Goal: Information Seeking & Learning: Find specific fact

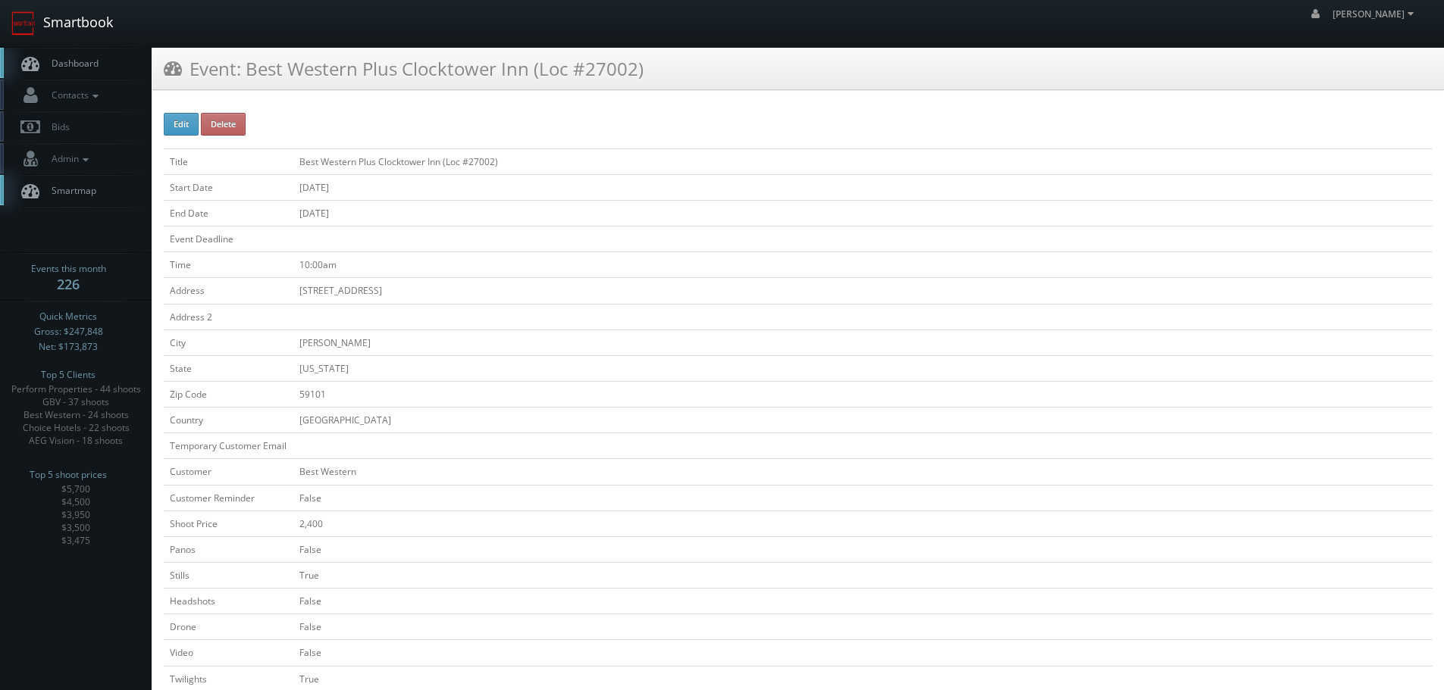
click at [41, 26] on link "Smartbook" at bounding box center [62, 23] width 124 height 47
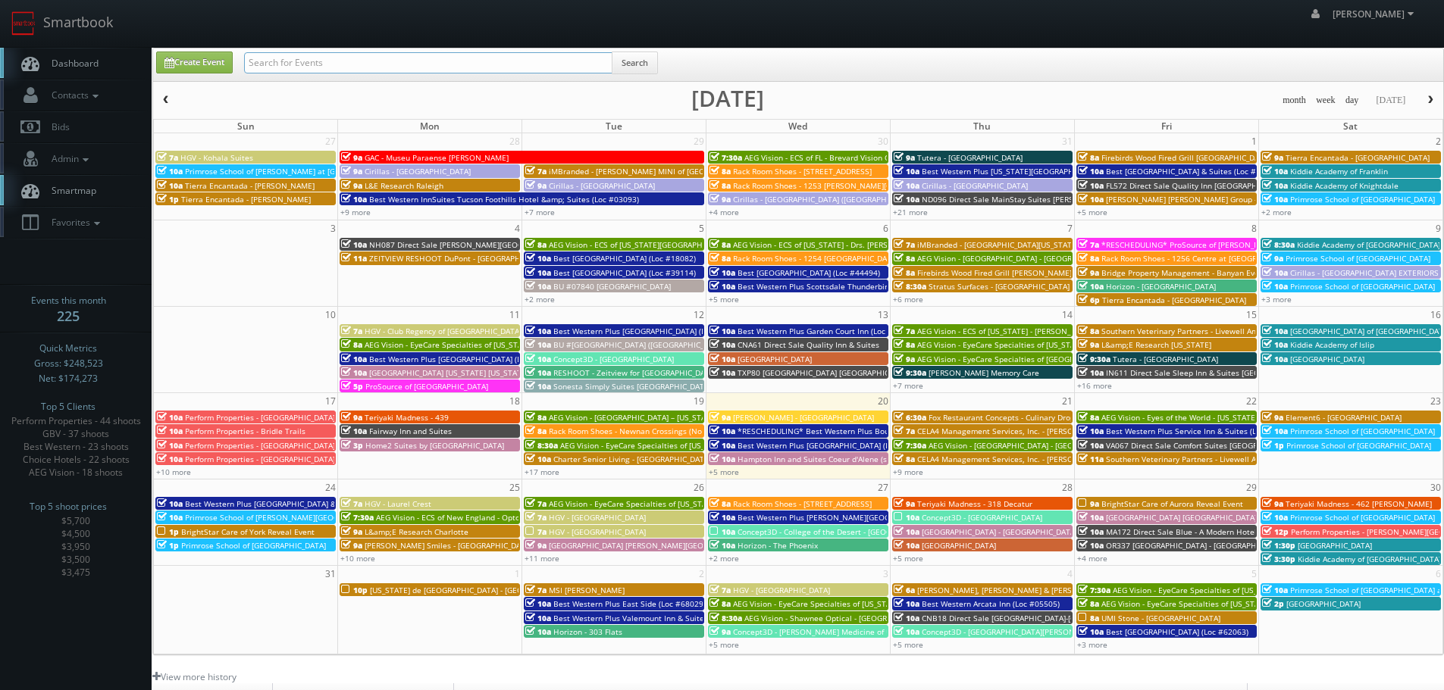
click at [273, 55] on input "text" at bounding box center [428, 62] width 368 height 21
type input "palacio"
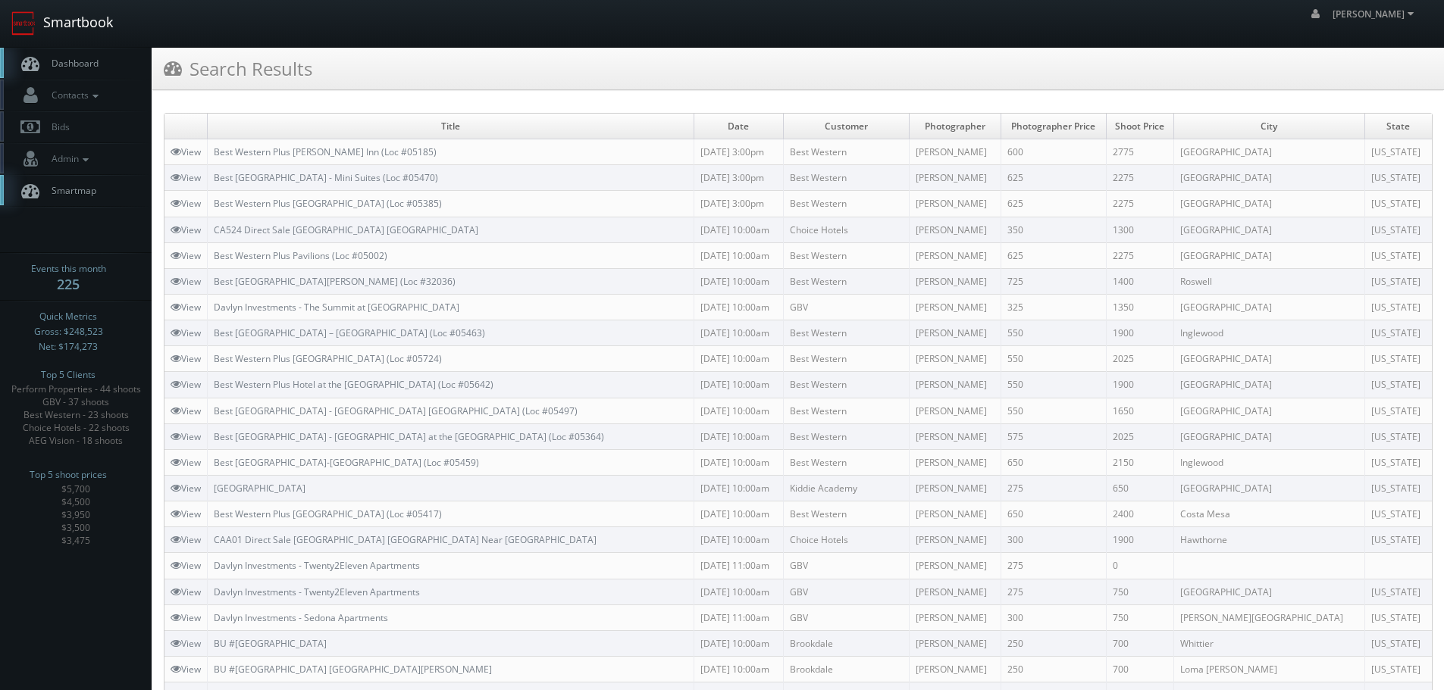
click at [80, 28] on link "Smartbook" at bounding box center [62, 23] width 124 height 47
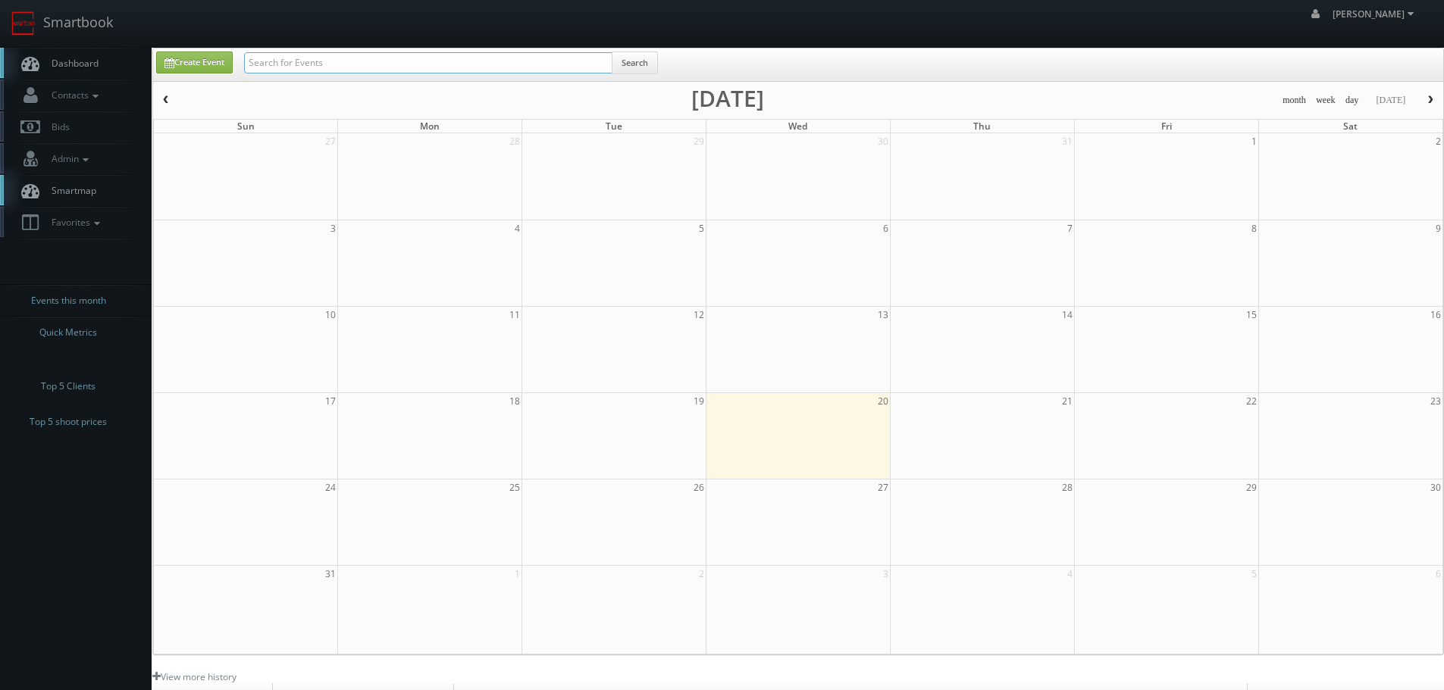
drag, startPoint x: 466, startPoint y: 57, endPoint x: 472, endPoint y: 70, distance: 14.2
click at [466, 58] on input "text" at bounding box center [428, 62] width 368 height 21
paste input "Jordan Craig"
type input "Jordan Craig"
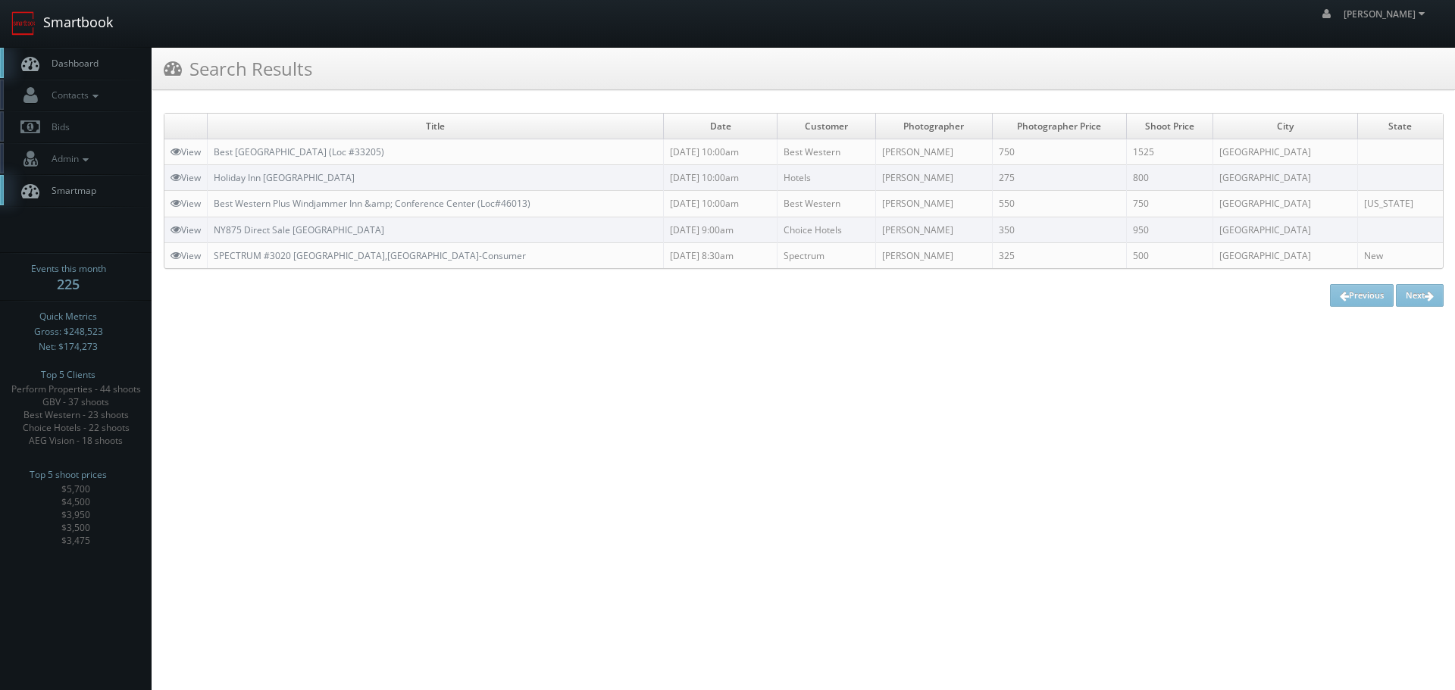
click at [115, 33] on link "Smartbook" at bounding box center [62, 23] width 124 height 47
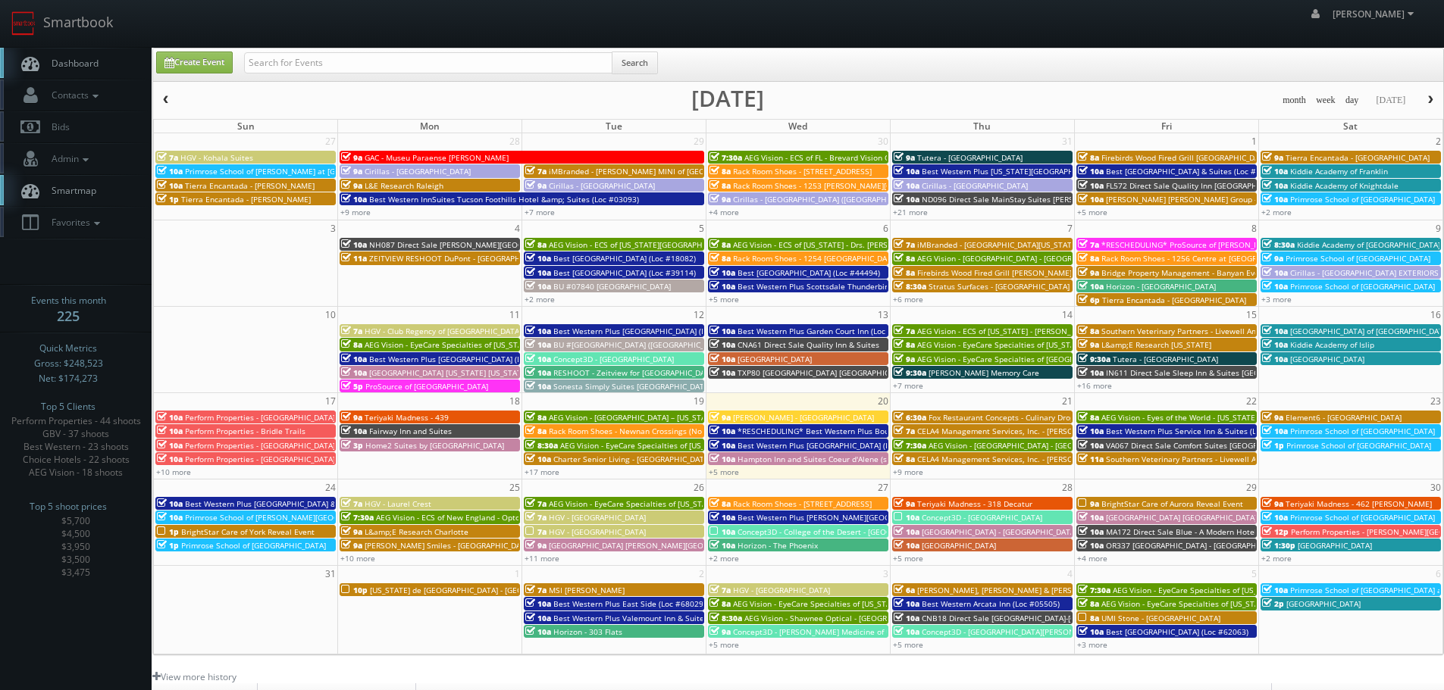
click at [843, 431] on span "*RESCHEDULING* Best Western Plus Boulder Louisville (Loc #06179)" at bounding box center [883, 431] width 292 height 11
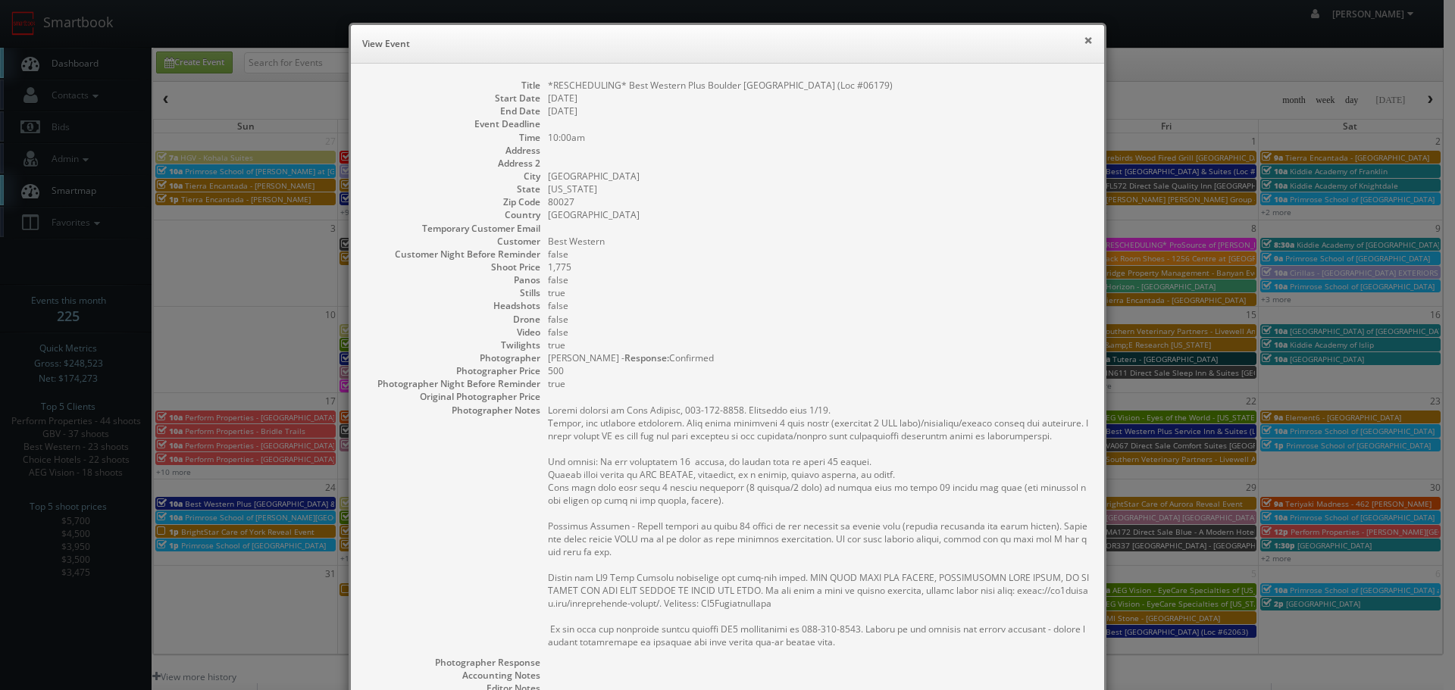
click at [1084, 36] on button "×" at bounding box center [1088, 40] width 9 height 11
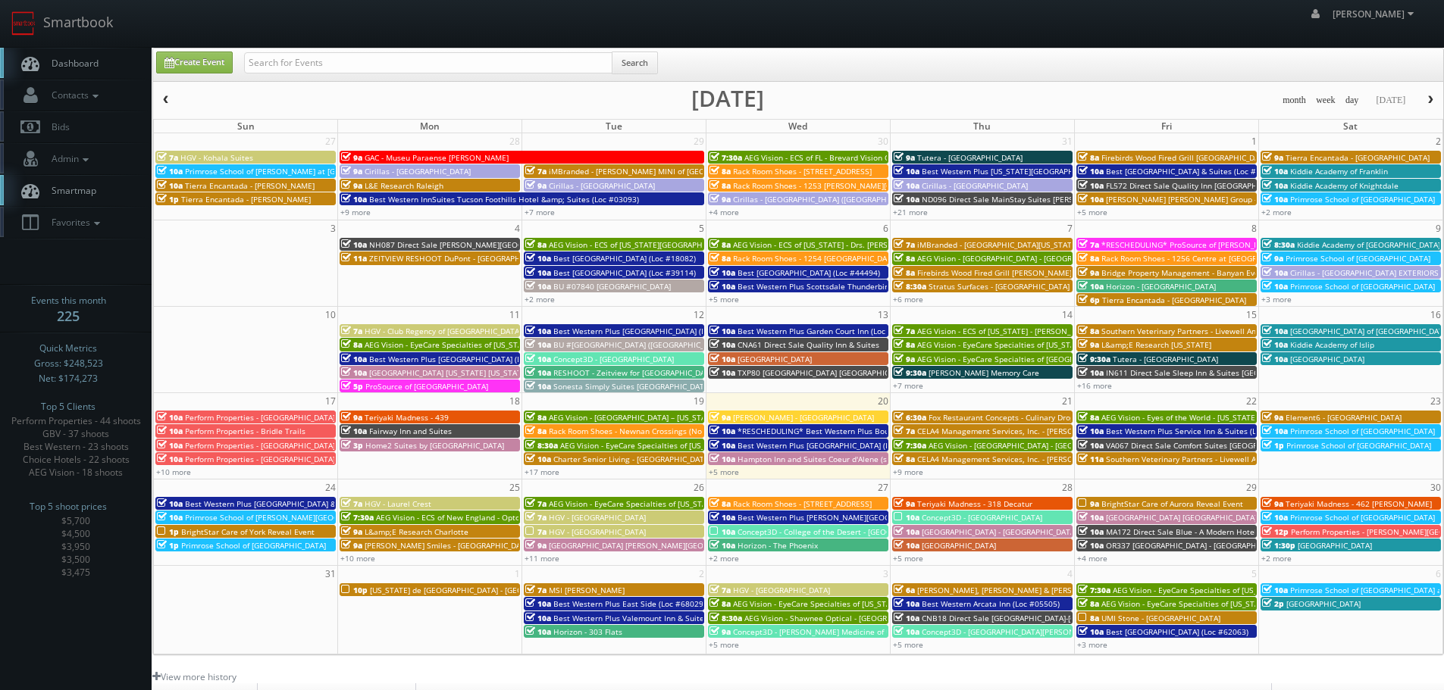
click at [785, 431] on span "*RESCHEDULING* Best Western Plus Boulder [GEOGRAPHIC_DATA] (Loc #06179)" at bounding box center [883, 431] width 292 height 11
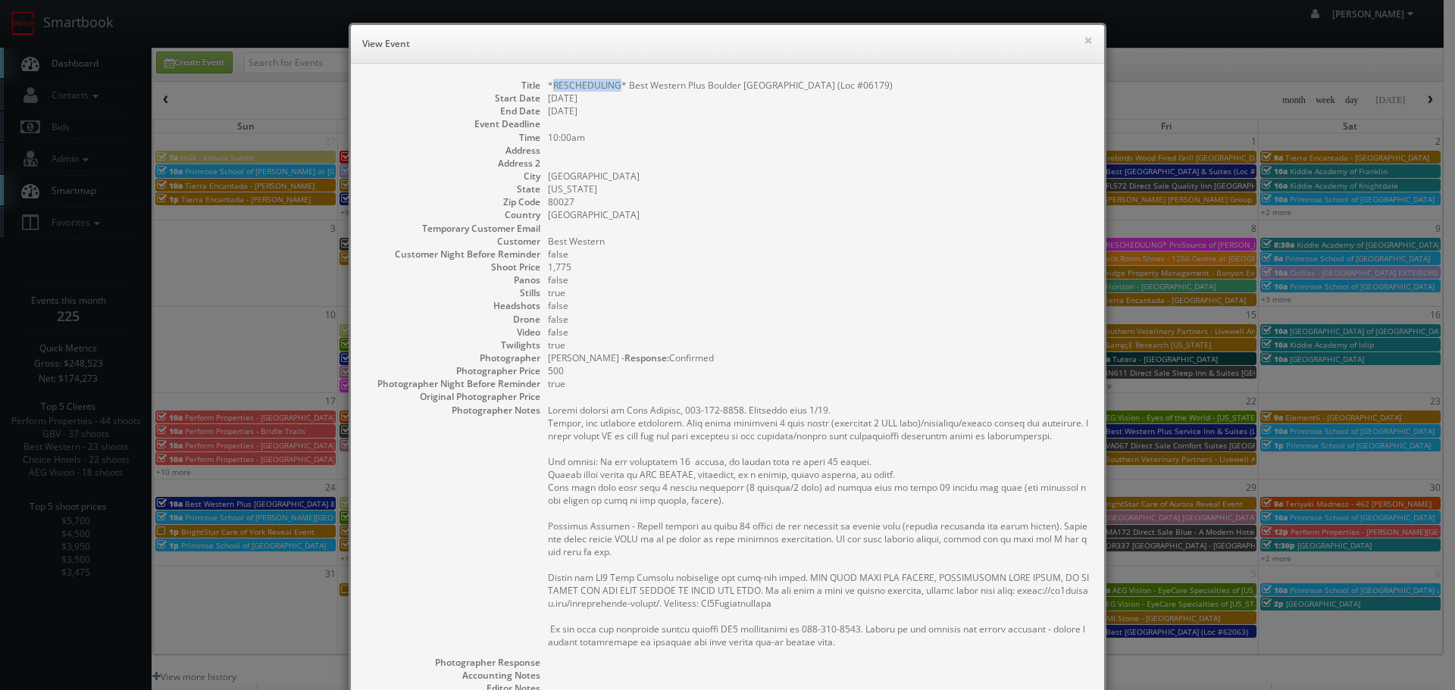
copy dd "RESCHEDULING"
drag, startPoint x: 615, startPoint y: 81, endPoint x: 550, endPoint y: 86, distance: 64.6
click at [548, 88] on dd "*RESCHEDULING* Best Western Plus Boulder Louisville (Loc #06179)" at bounding box center [818, 85] width 541 height 13
click at [1084, 37] on button "×" at bounding box center [1088, 40] width 9 height 11
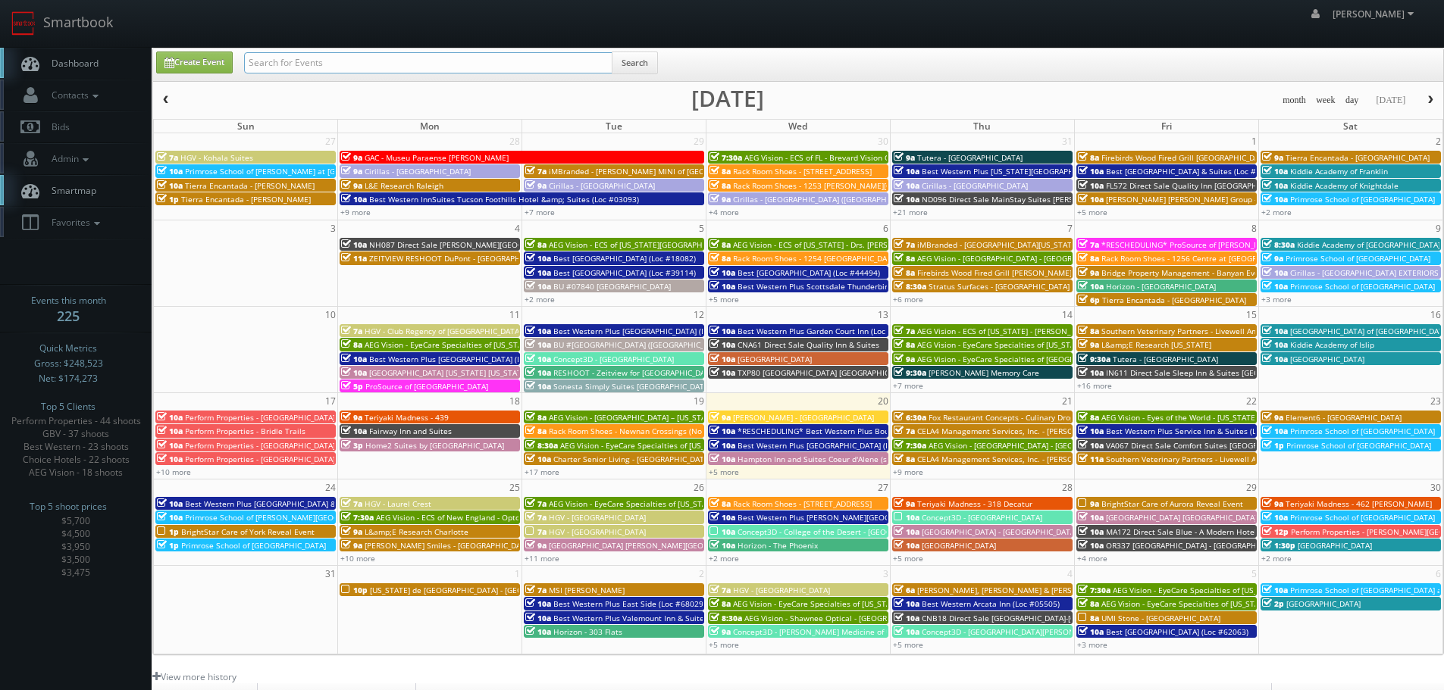
click at [544, 63] on input "text" at bounding box center [428, 62] width 368 height 21
paste input "RESCHEDULING"
type input "RESCHEDULING"
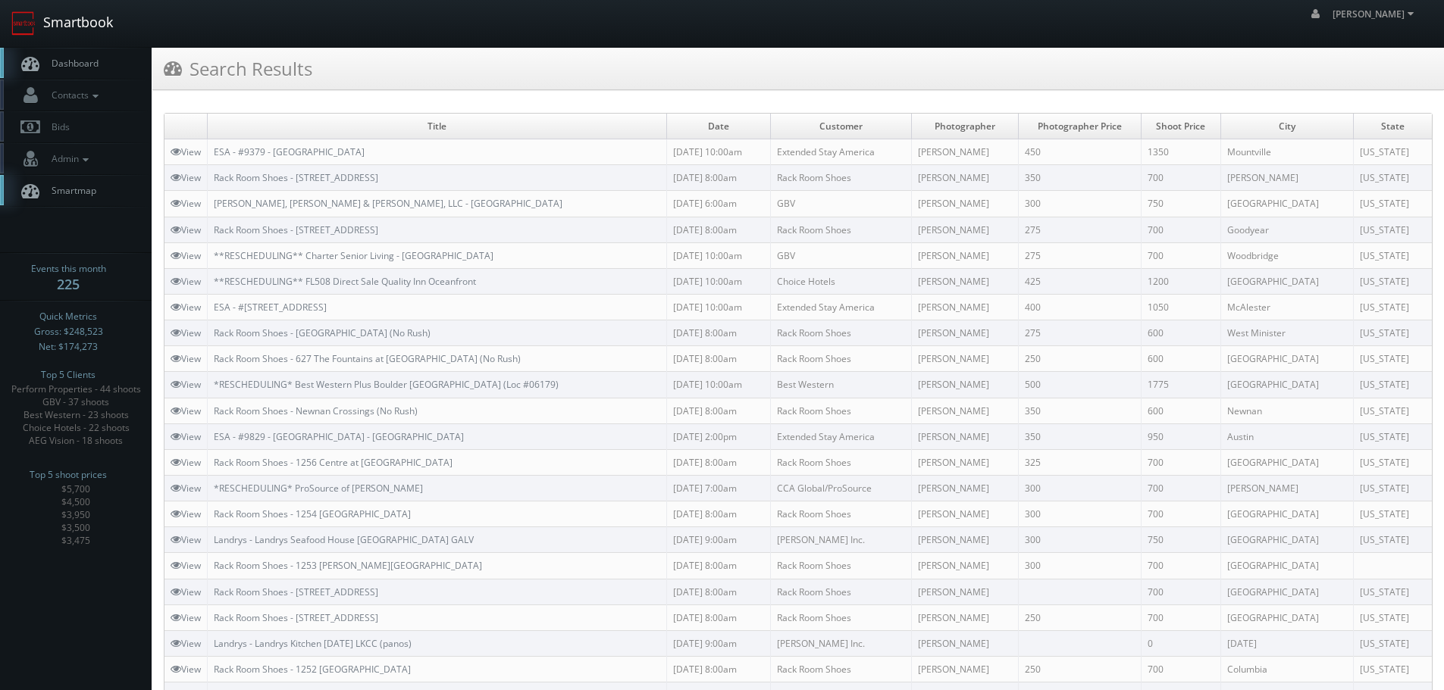
click at [91, 28] on link "Smartbook" at bounding box center [62, 23] width 124 height 47
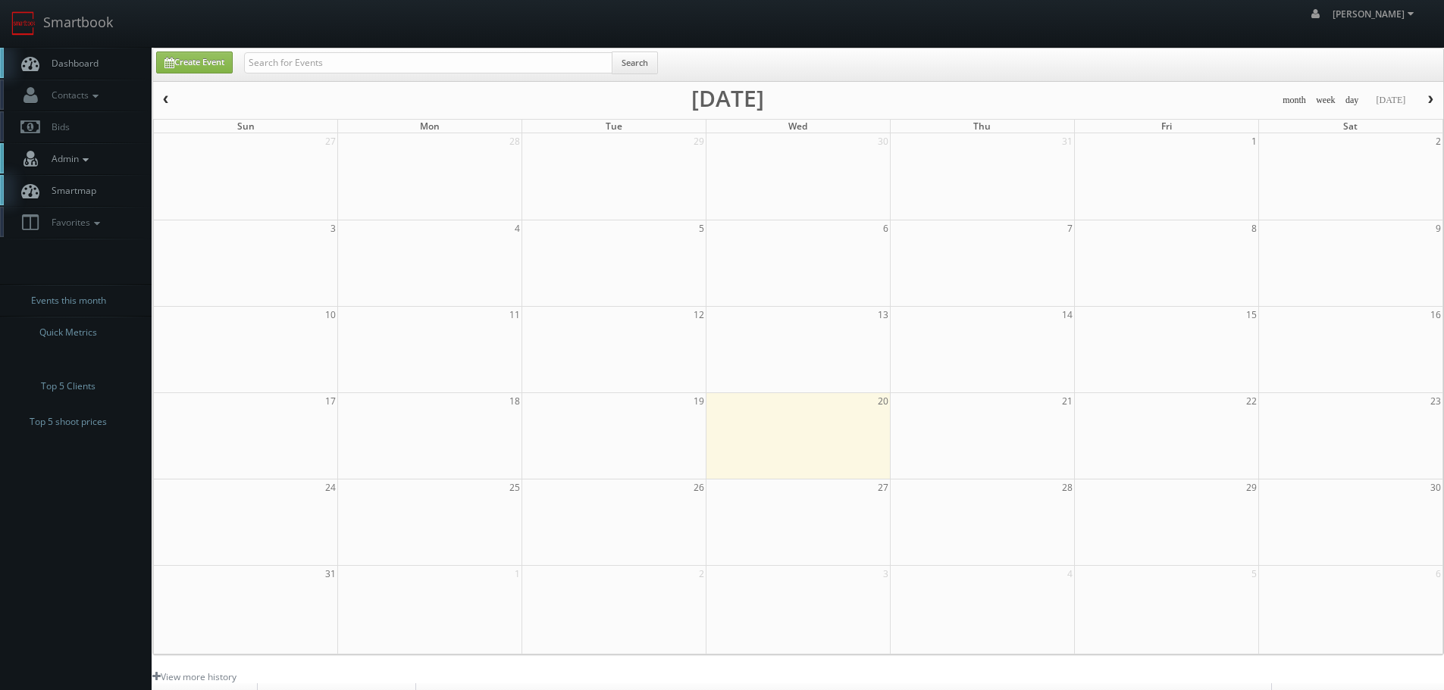
click at [72, 160] on span "Admin" at bounding box center [68, 158] width 49 height 13
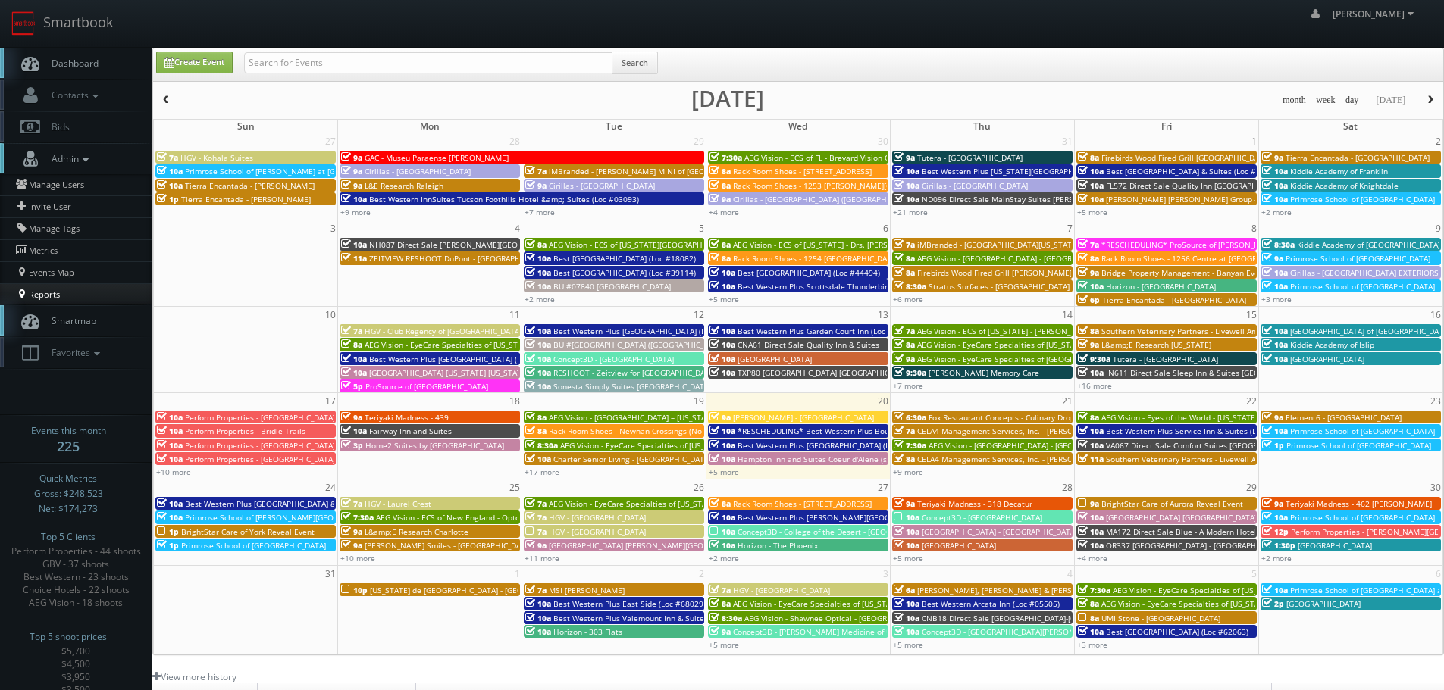
click at [33, 286] on link "Reports" at bounding box center [76, 293] width 152 height 21
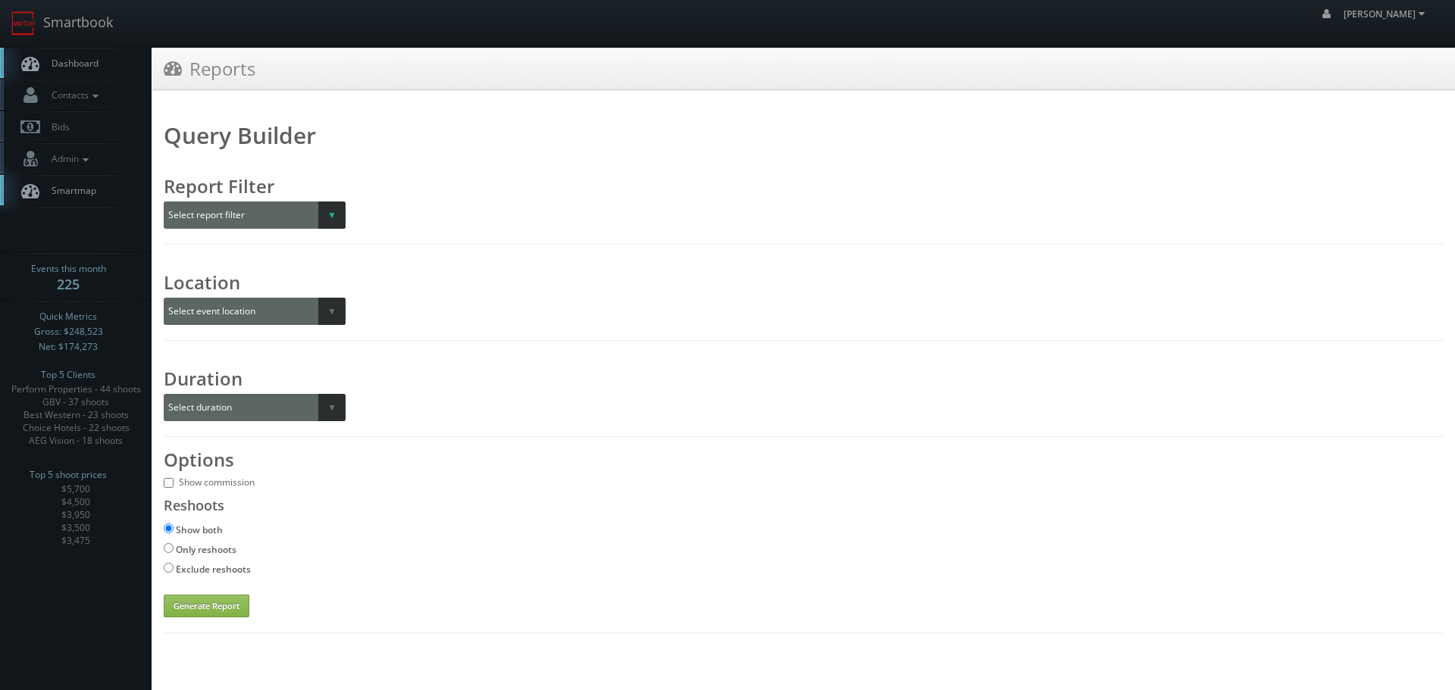
click at [318, 208] on select "Select report filter Photographer Customer Customer Category Scheduler" at bounding box center [255, 215] width 182 height 27
click at [455, 187] on div "Report Filter Select report filter Photographer Customer Customer Category Sche…" at bounding box center [804, 196] width 1280 height 65
click at [315, 221] on select "Select report filter Photographer Customer Customer Category Scheduler" at bounding box center [255, 215] width 182 height 27
select select "customer"
click at [164, 202] on select "Select report filter Photographer Customer Customer Category Scheduler" at bounding box center [255, 215] width 182 height 27
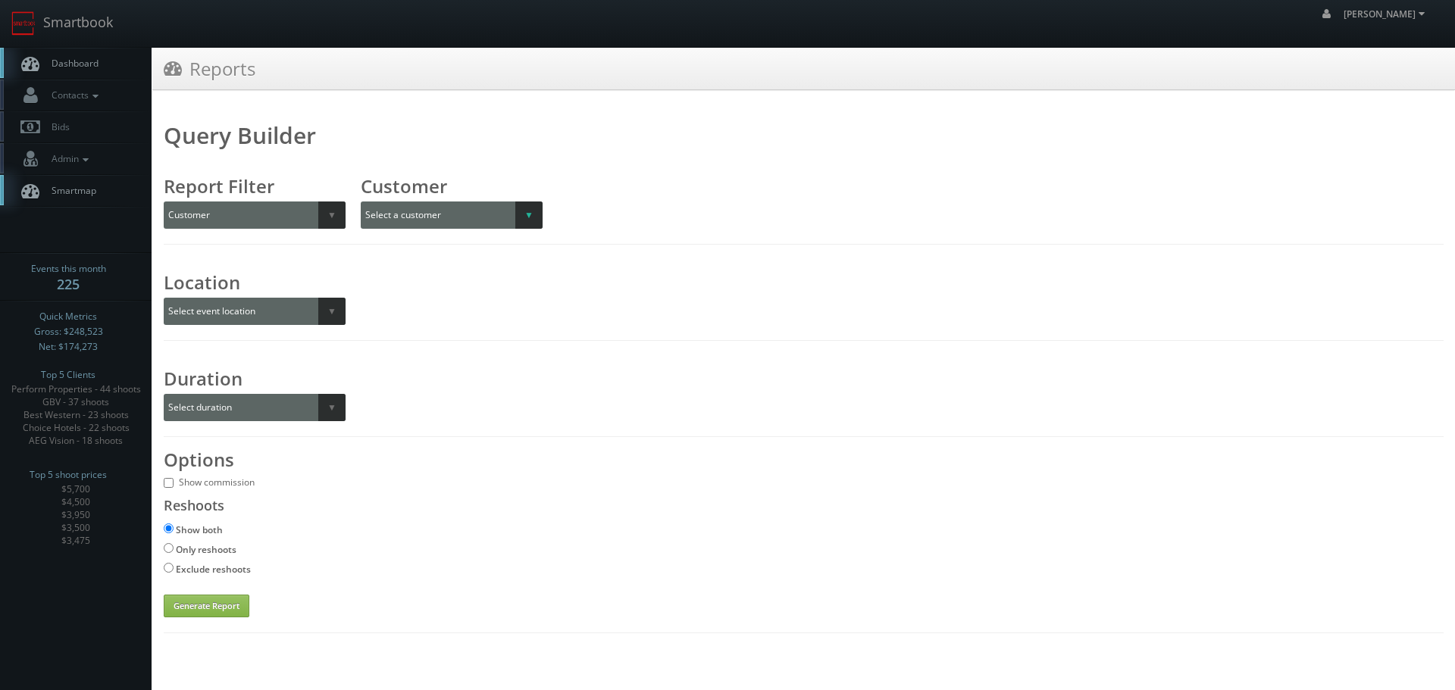
click at [517, 221] on select "Select a customer All _juzten_Walmart Abbey Carpet Abbey Carpet Able Eyes ACC A…" at bounding box center [464, 215] width 207 height 27
select select "620"
click at [361, 202] on select "Select a customer All _juzten_Walmart Abbey Carpet Abbey Carpet Able Eyes ACC A…" at bounding box center [464, 215] width 207 height 27
click at [319, 311] on select "Select event location City State Region" at bounding box center [255, 311] width 182 height 27
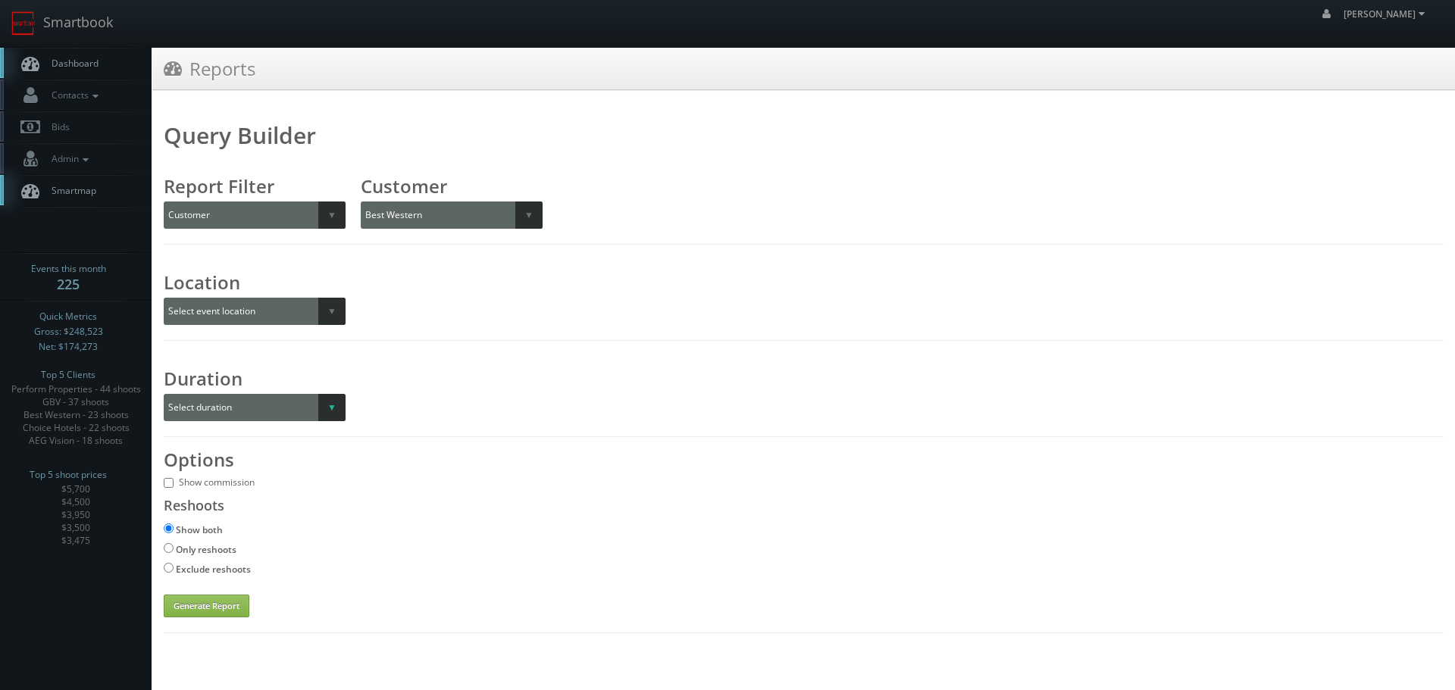
click at [328, 411] on select "Select duration Specific year and/or month Month over Month Year over Year" at bounding box center [255, 407] width 182 height 27
select select "year_over_year"
click at [164, 394] on select "Select duration Specific year and/or month Month over Month Year over Year" at bounding box center [255, 407] width 182 height 27
click at [216, 599] on button "Generate Report" at bounding box center [207, 606] width 86 height 23
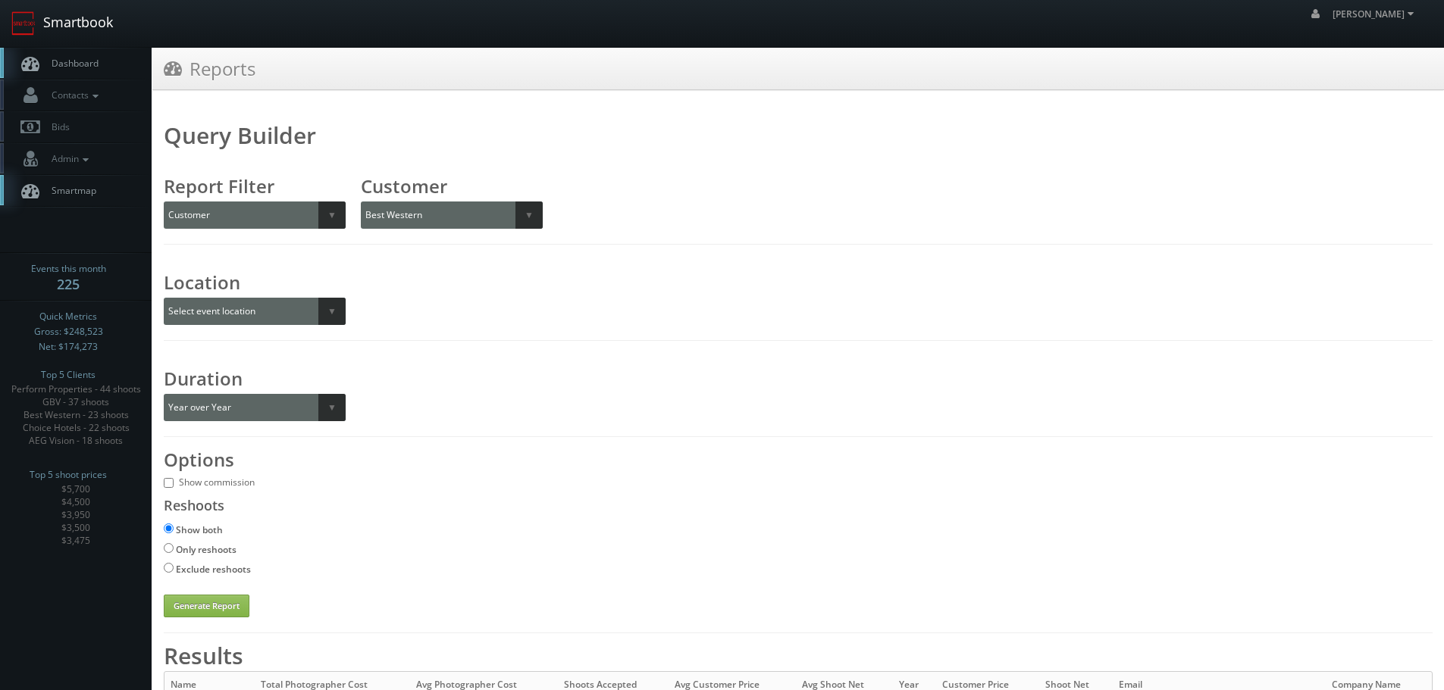
click at [78, 14] on link "Smartbook" at bounding box center [62, 23] width 124 height 47
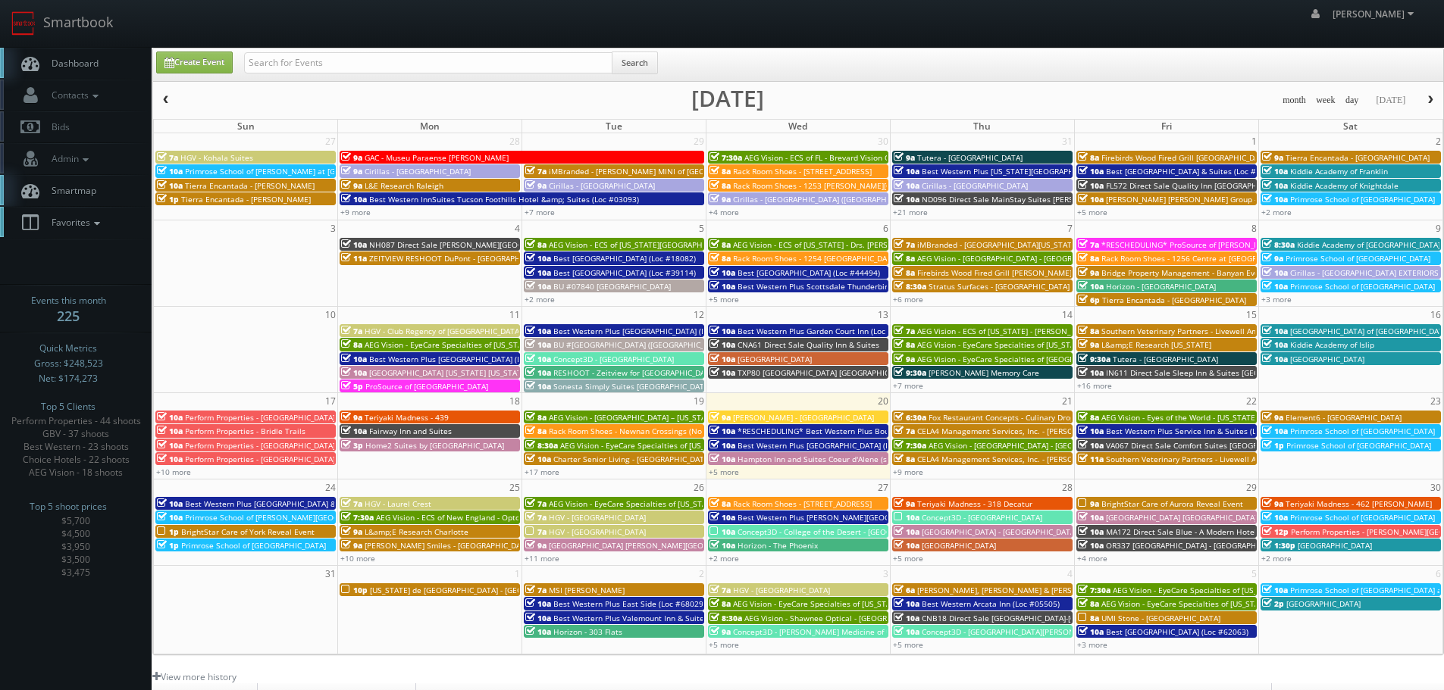
click at [91, 220] on span "Favorites" at bounding box center [74, 222] width 60 height 13
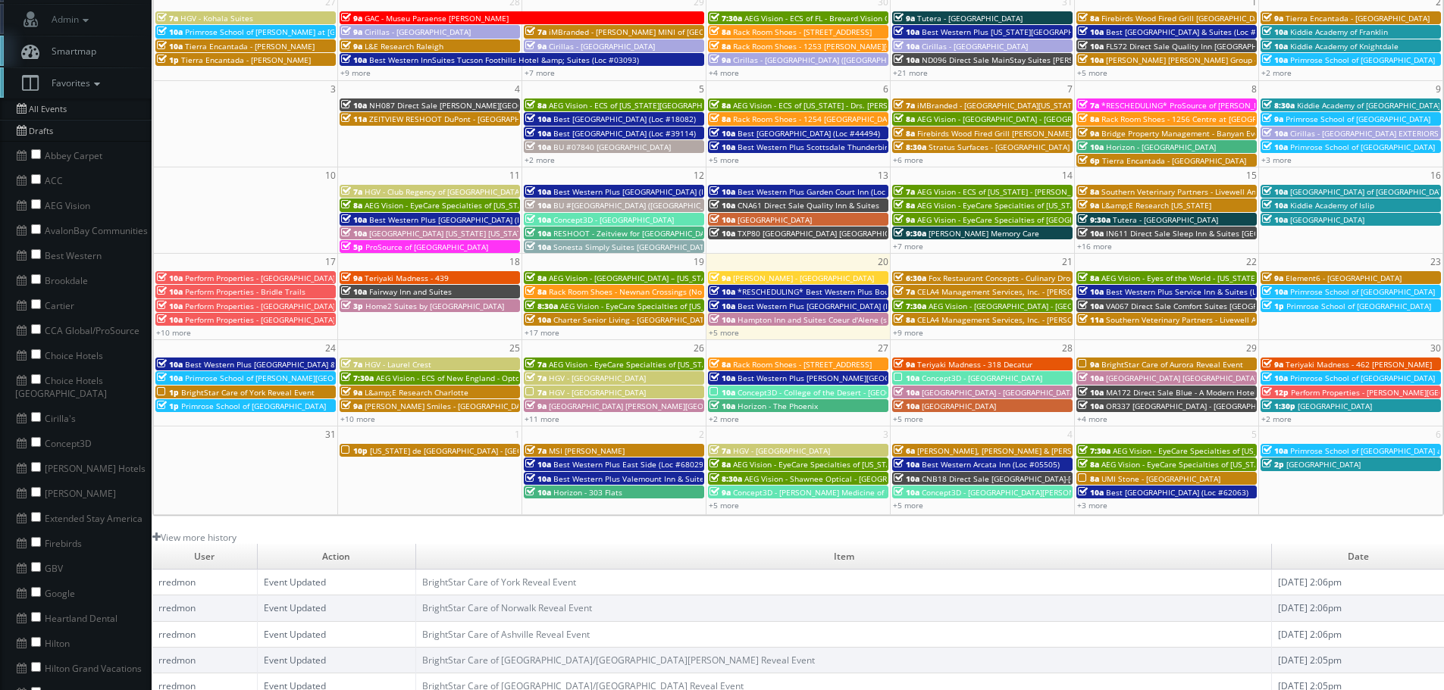
scroll to position [152, 0]
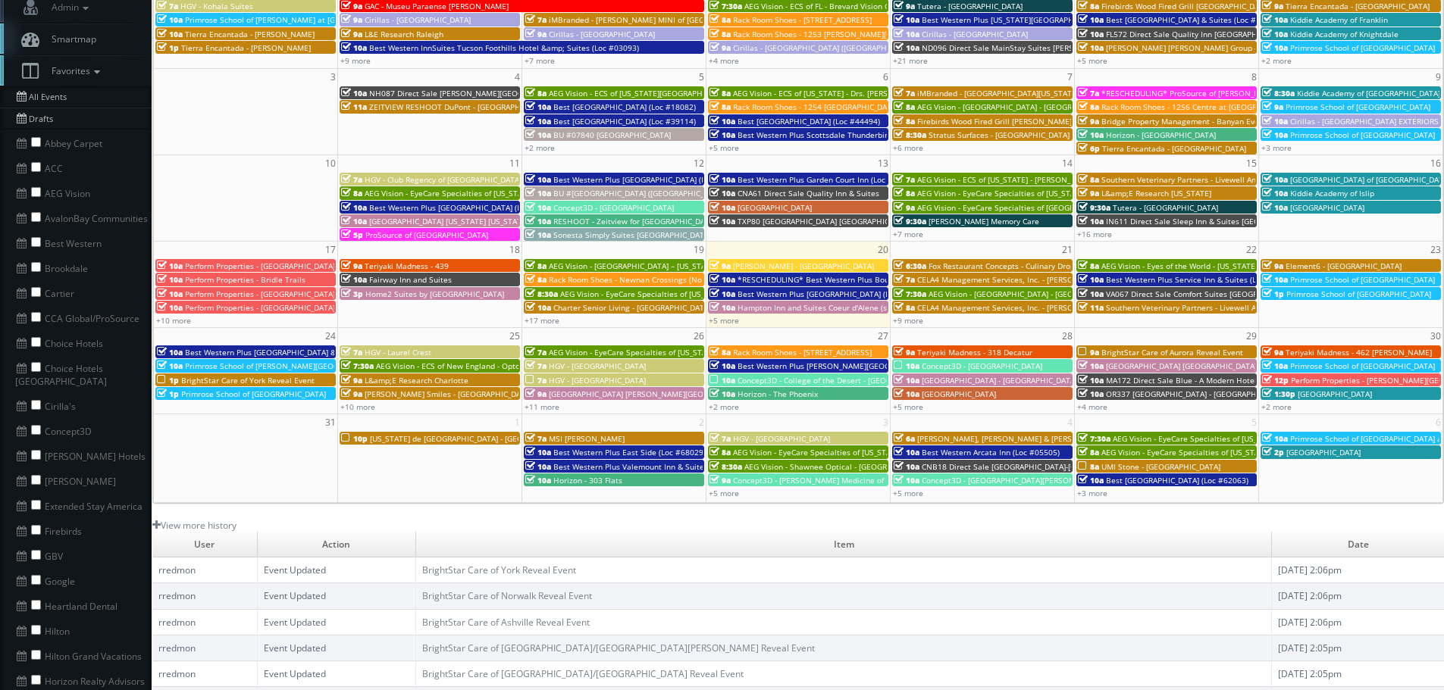
click at [39, 543] on li "GBV" at bounding box center [76, 555] width 152 height 25
click at [36, 550] on input "checkbox" at bounding box center [36, 555] width 10 height 10
checkbox input "true"
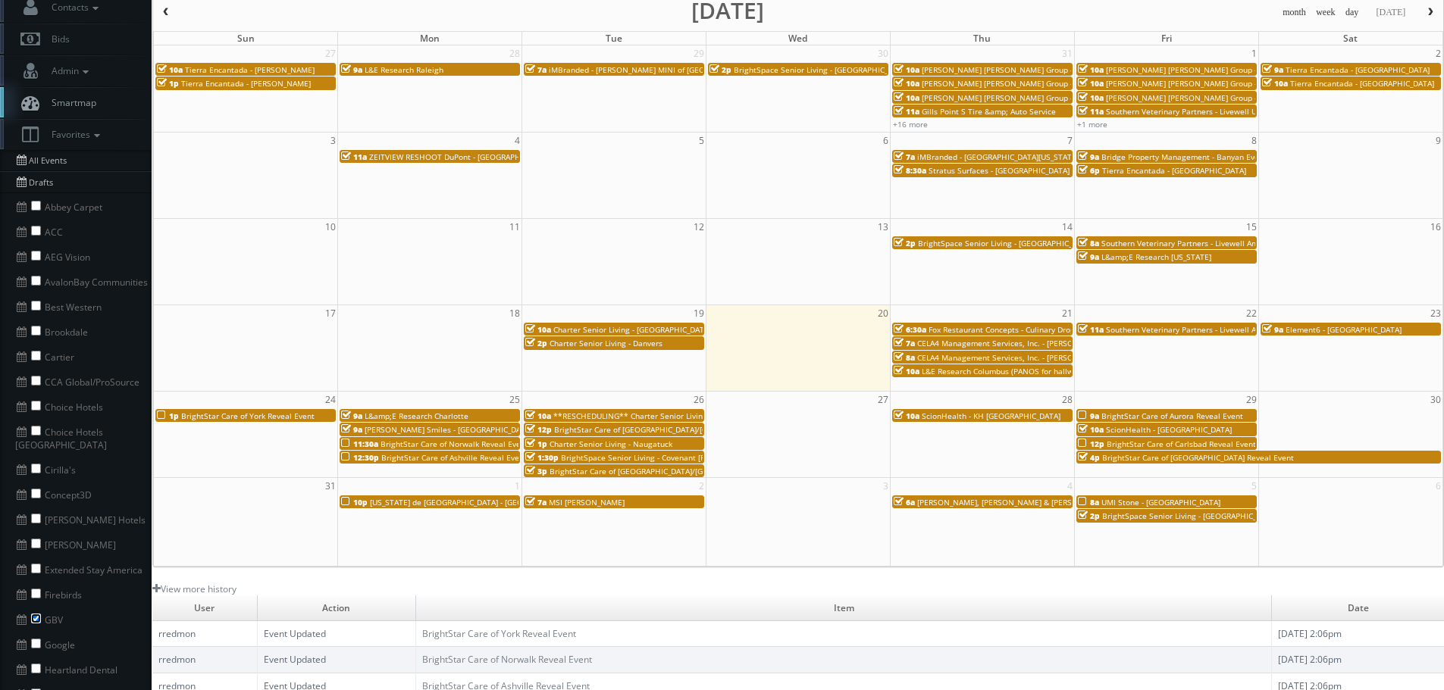
scroll to position [0, 0]
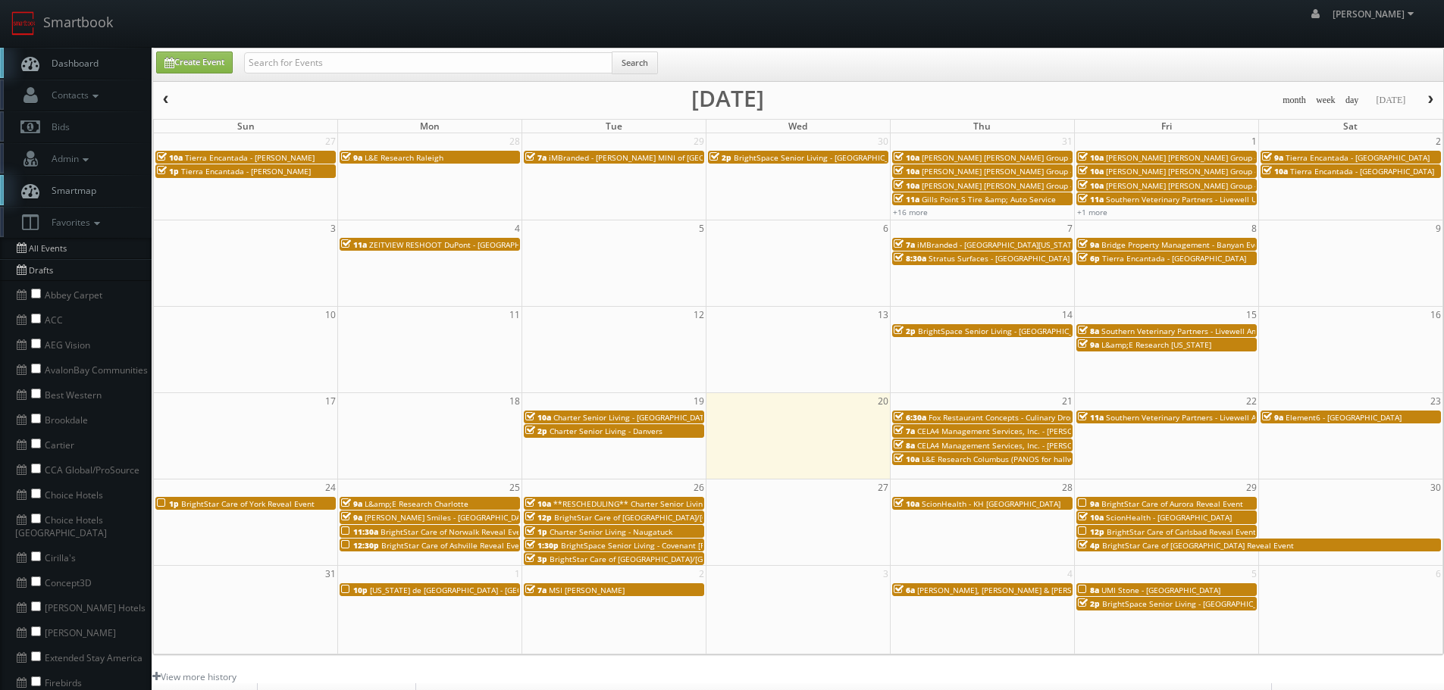
click at [1144, 346] on span "L&amp;E Research [US_STATE]" at bounding box center [1156, 345] width 110 height 11
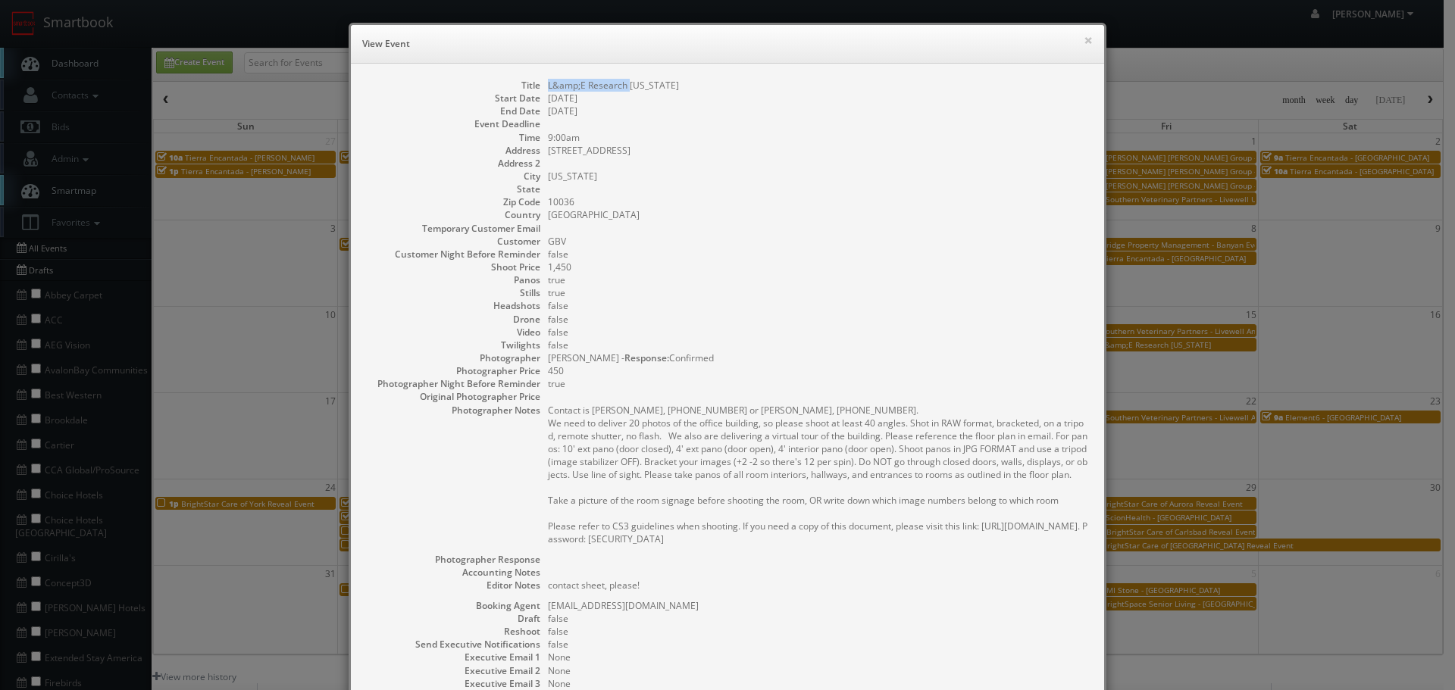
copy dl "L&amp;E Research"
drag, startPoint x: 623, startPoint y: 83, endPoint x: 533, endPoint y: 86, distance: 90.3
click at [533, 86] on dl "Title L&amp;E Research New York Start Date 08/15/2025 End Date 08/15/2025 Event…" at bounding box center [727, 424] width 723 height 690
click at [102, 66] on div "× View Event Title L&amp;E Research New York Start Date 08/15/2025 End Date 08/…" at bounding box center [727, 345] width 1455 height 690
click at [288, 62] on div "× View Event Title L&amp;E Research New York Start Date 08/15/2025 End Date 08/…" at bounding box center [727, 345] width 1455 height 690
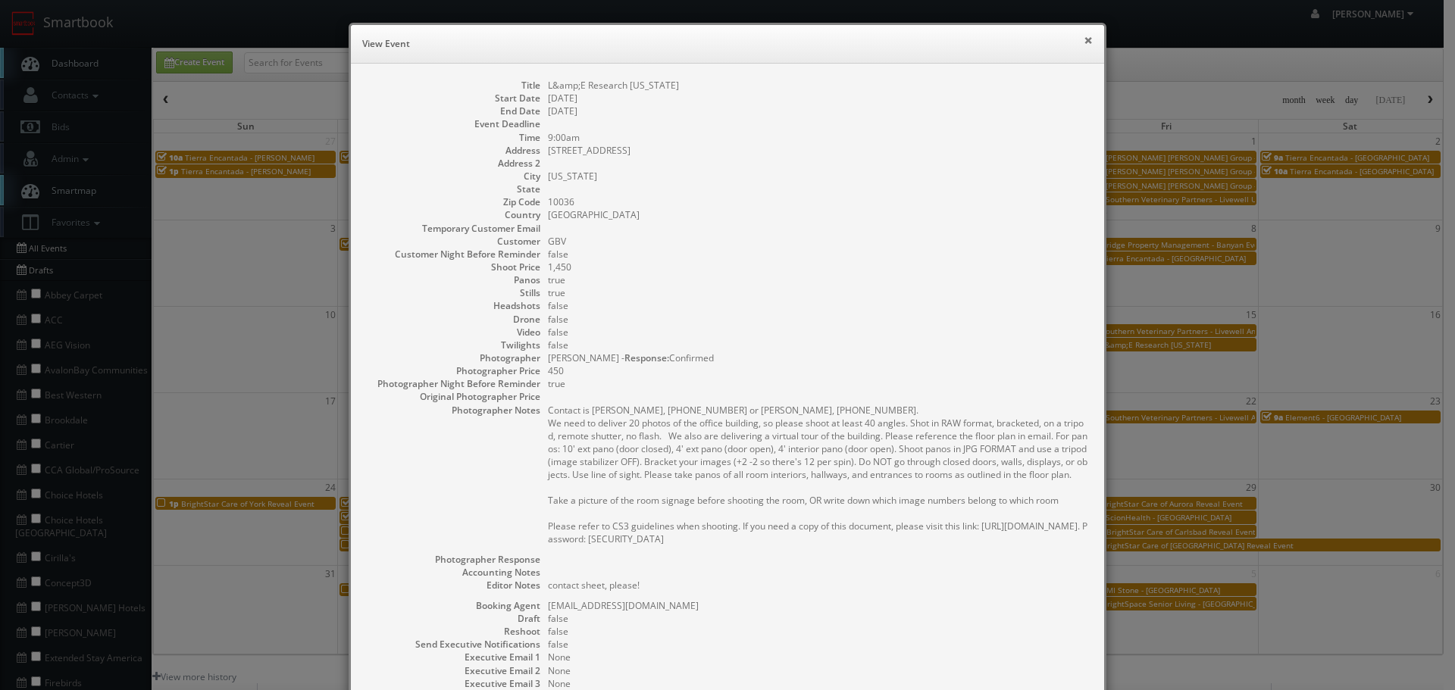
drag, startPoint x: 1082, startPoint y: 39, endPoint x: 546, endPoint y: 66, distance: 537.2
click at [1067, 42] on div "× View Event" at bounding box center [727, 44] width 753 height 39
click at [1084, 39] on button "×" at bounding box center [1088, 40] width 9 height 11
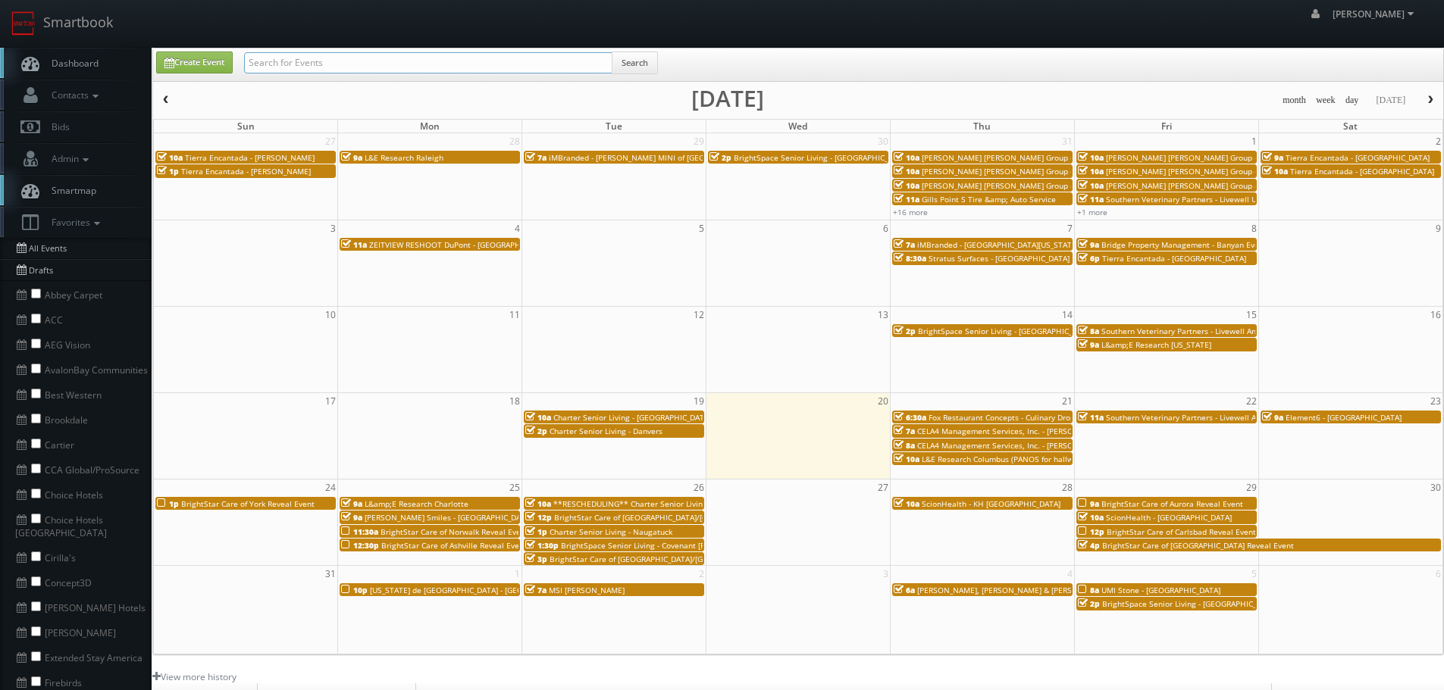
click at [511, 64] on input "text" at bounding box center [428, 62] width 368 height 21
paste input "L&amp;E Research"
click at [287, 61] on input "L&amp;E Research" at bounding box center [428, 62] width 368 height 21
type input "L&E Research"
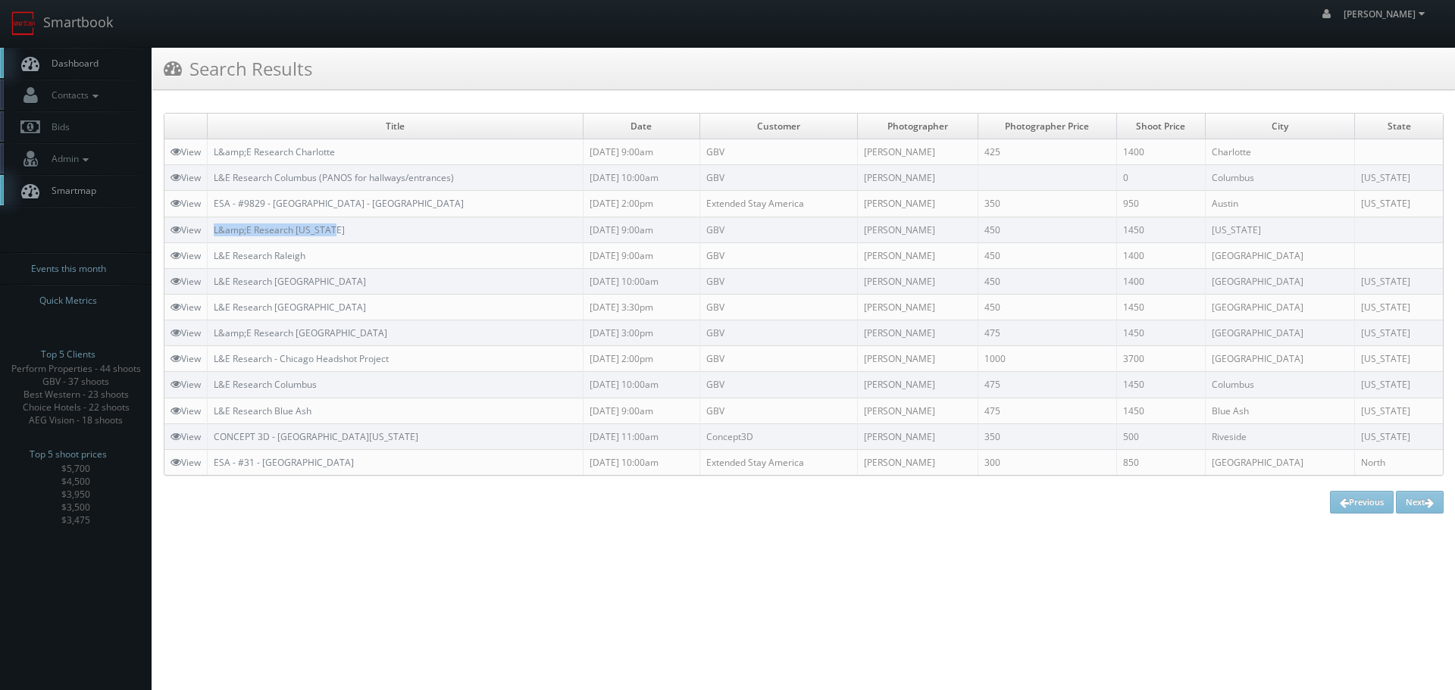
copy tr "L&amp;E Research [US_STATE]"
drag, startPoint x: 358, startPoint y: 232, endPoint x: 208, endPoint y: 229, distance: 150.1
click at [208, 229] on tr "View L&amp;E Research New York 08/15/2025 9:00am GBV John Moore 450 1450 New Yo…" at bounding box center [803, 230] width 1278 height 26
click at [1075, 588] on html "Smartbook Toggle Side Navigation Toggle Top Navigation robert robert Profile Lo…" at bounding box center [727, 345] width 1455 height 690
click at [114, 36] on link "Smartbook" at bounding box center [62, 23] width 124 height 47
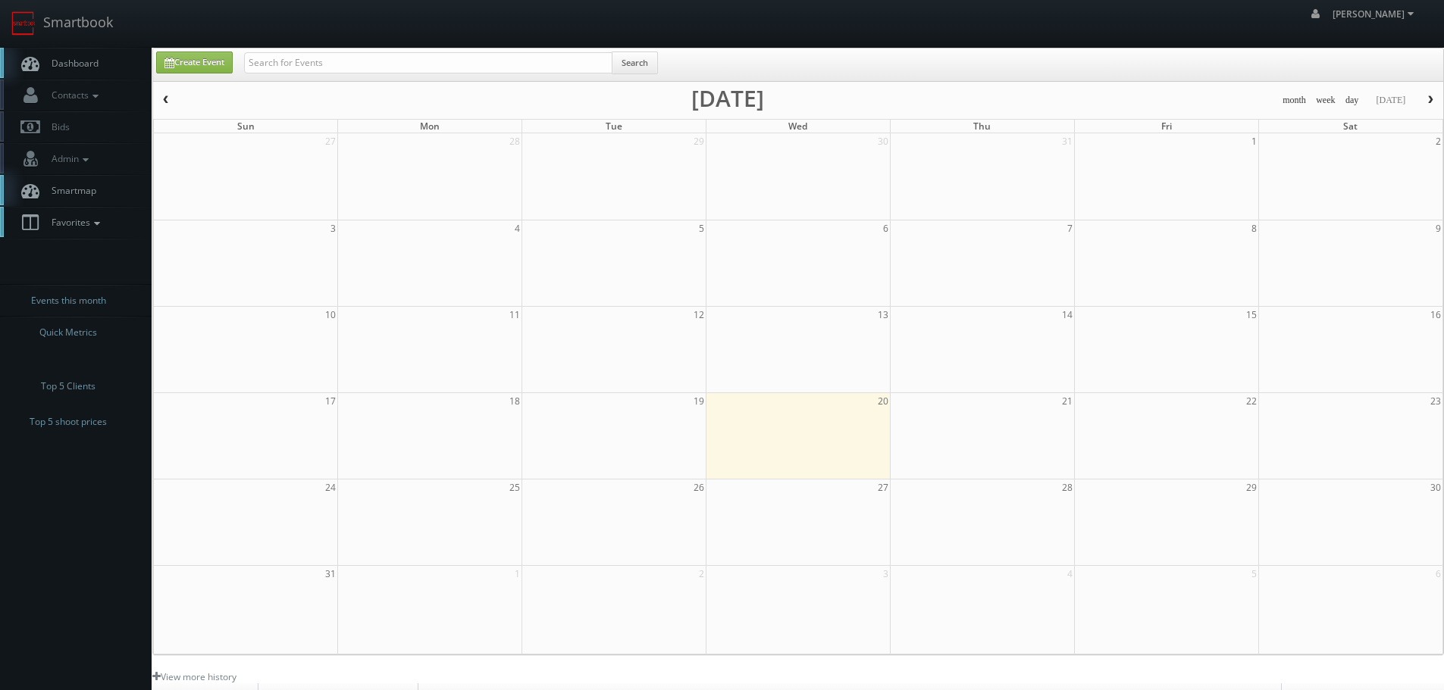
click at [103, 208] on link "Favorites" at bounding box center [76, 222] width 152 height 31
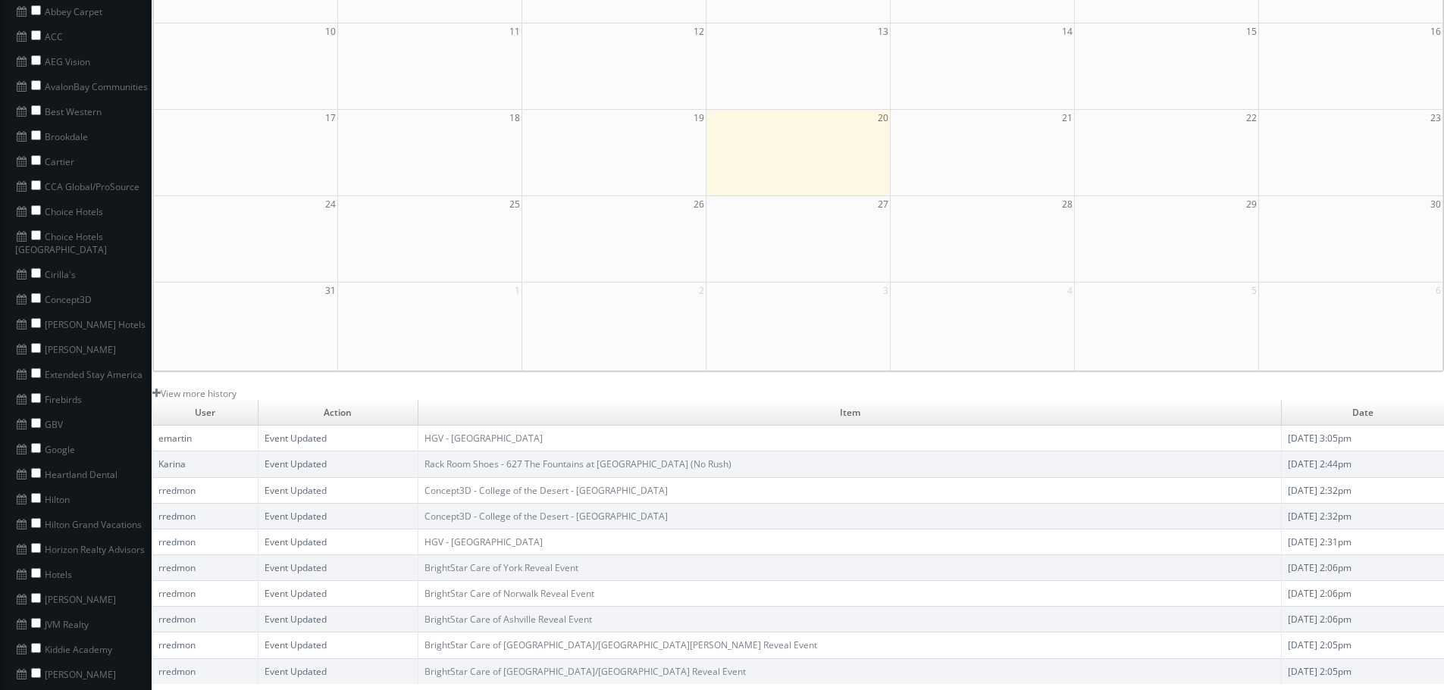
scroll to position [303, 0]
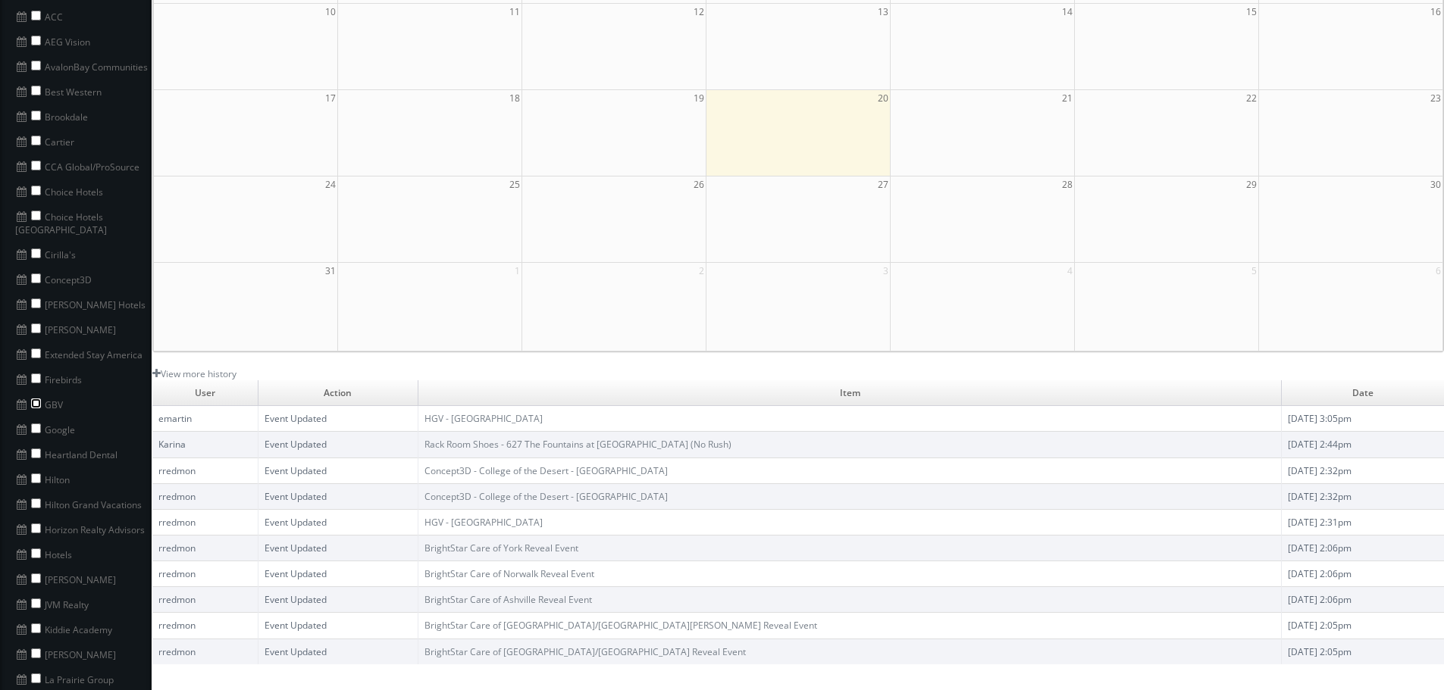
click at [35, 399] on input "checkbox" at bounding box center [36, 404] width 10 height 10
checkbox input "true"
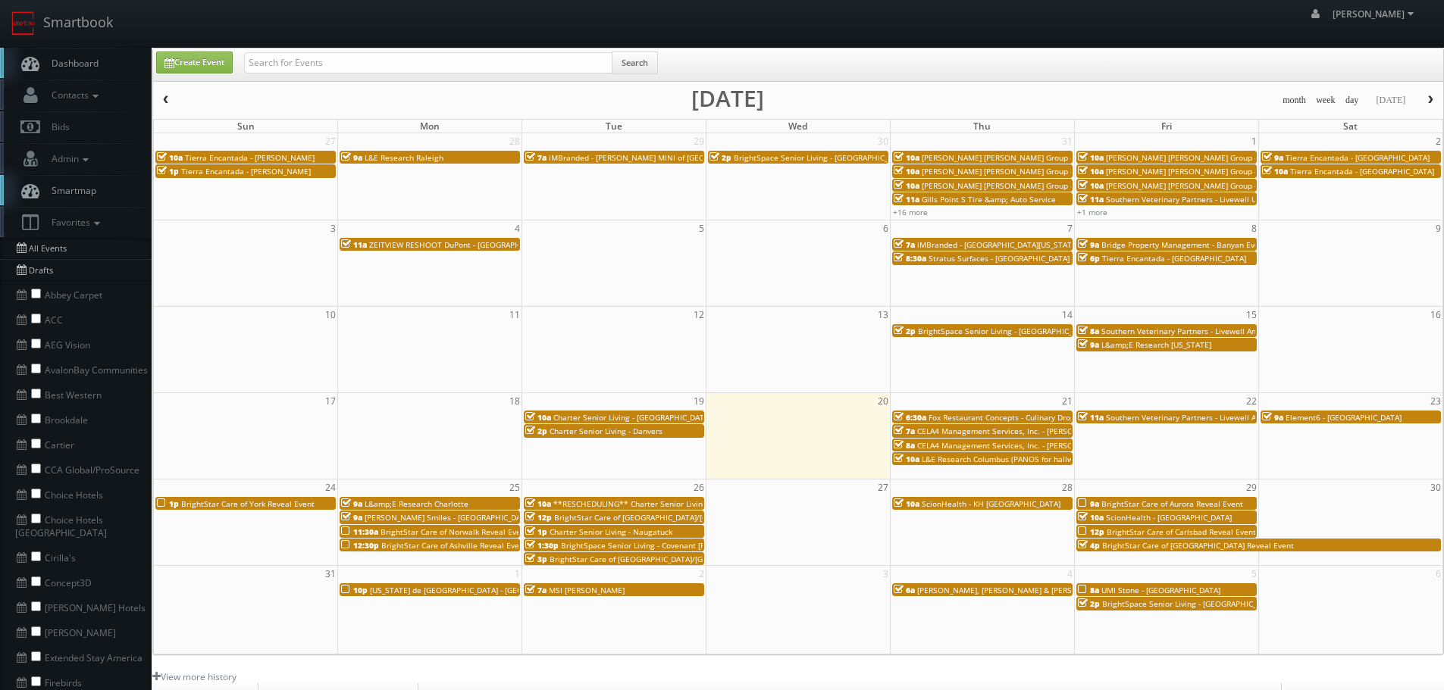
click at [1229, 328] on span "Southern Veterinary Partners - Livewell Animal Urgent Care of [PERSON_NAME]" at bounding box center [1245, 331] width 288 height 11
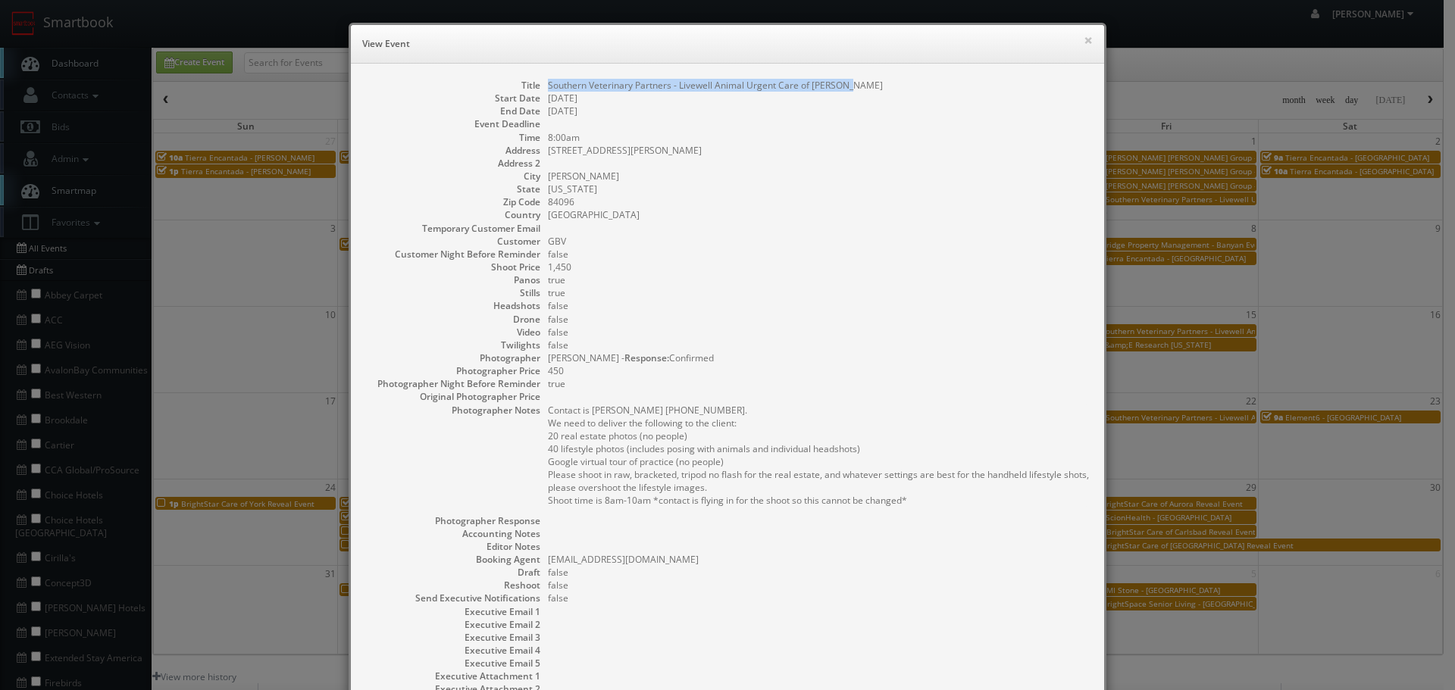
copy dd "Southern Veterinary Partners - Livewell Animal Urgent Care of [PERSON_NAME]"
drag, startPoint x: 859, startPoint y: 85, endPoint x: 543, endPoint y: 82, distance: 316.0
click at [548, 82] on dd "Southern Veterinary Partners - Livewell Animal Urgent Care of [PERSON_NAME]" at bounding box center [818, 85] width 541 height 13
drag, startPoint x: 754, startPoint y: 152, endPoint x: 593, endPoint y: 177, distance: 163.3
click at [548, 147] on dd "5127 W. Miller Crossing Dr. Building #4 Unit C" at bounding box center [818, 150] width 541 height 13
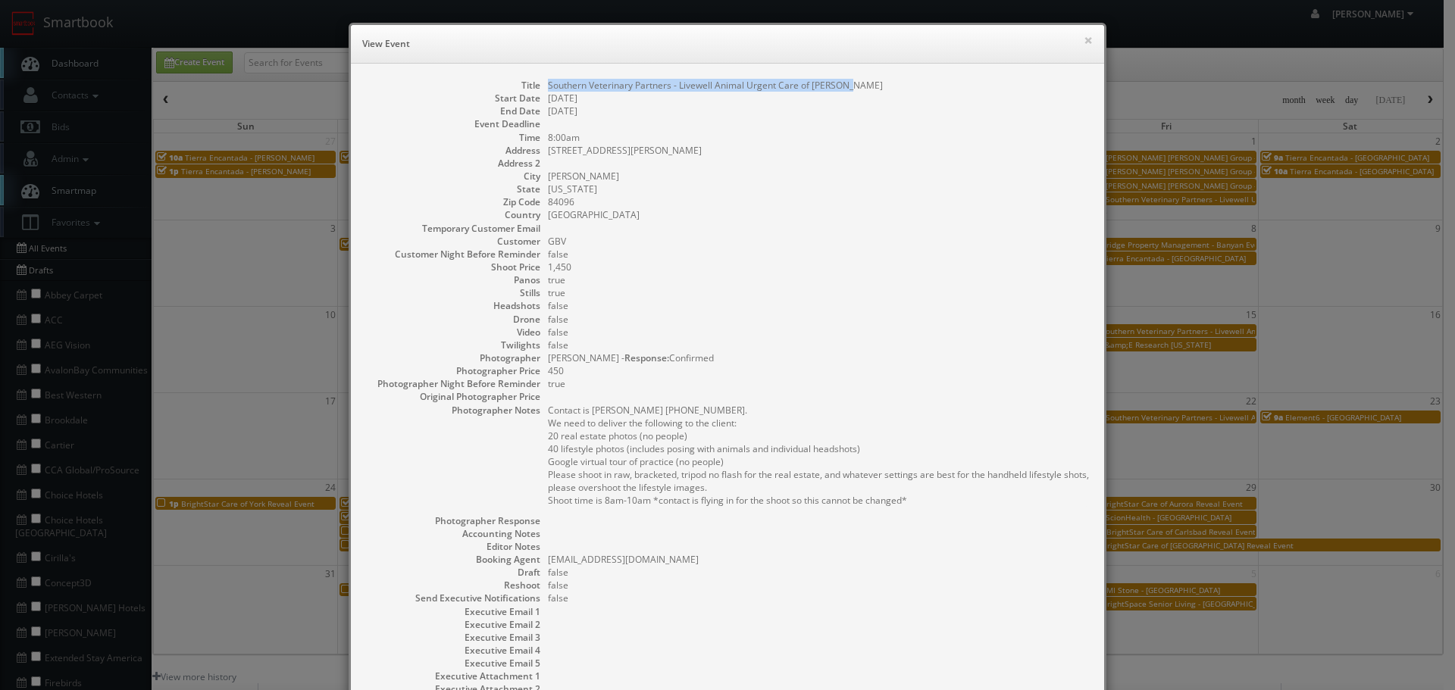
copy dd "5127 W. Miller Crossing Dr. Building #4 Unit C"
copy dd "Herriman"
drag, startPoint x: 591, startPoint y: 169, endPoint x: 541, endPoint y: 173, distance: 50.2
click at [541, 173] on dl "Title Southern Veterinary Partners - Livewell Animal Urgent Care of Herriman St…" at bounding box center [727, 400] width 723 height 643
click at [1084, 35] on button "×" at bounding box center [1088, 40] width 9 height 11
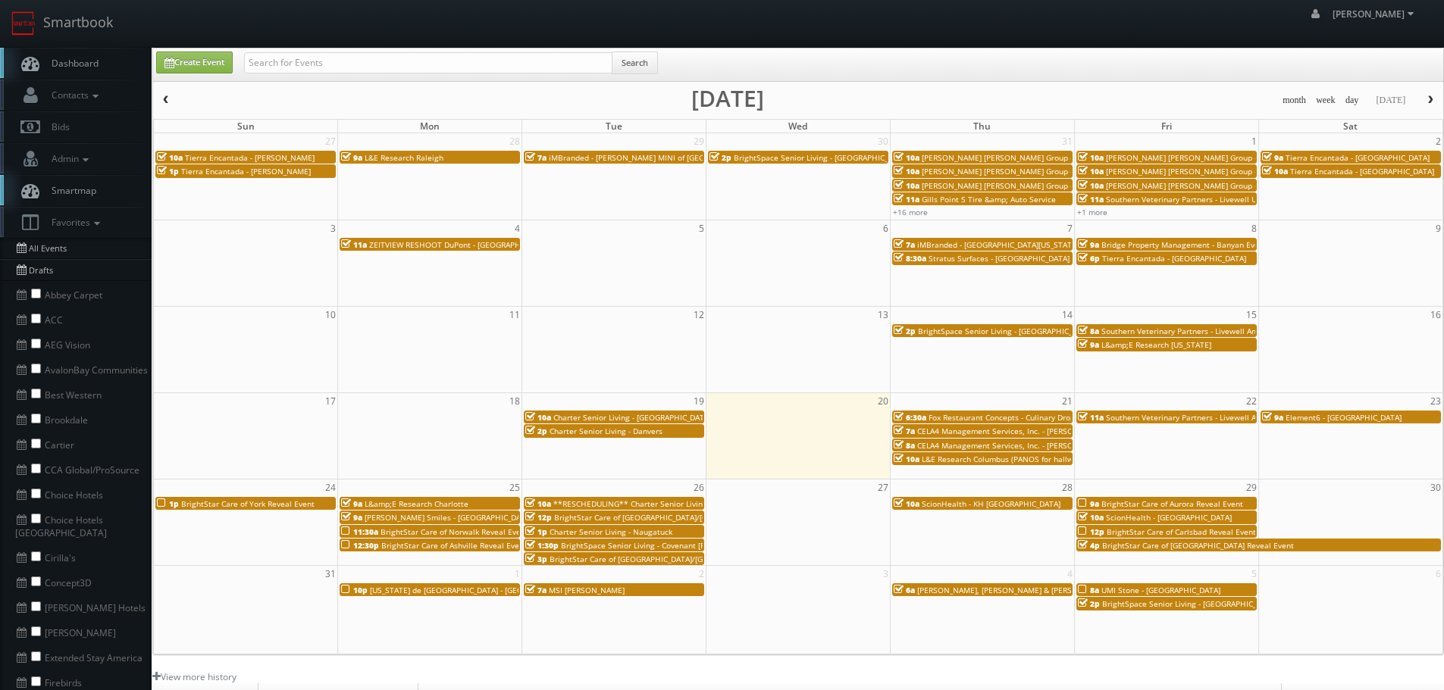
click at [1031, 430] on span "CELA4 Management Services, Inc. - [PERSON_NAME] Hyundai" at bounding box center [1028, 431] width 222 height 11
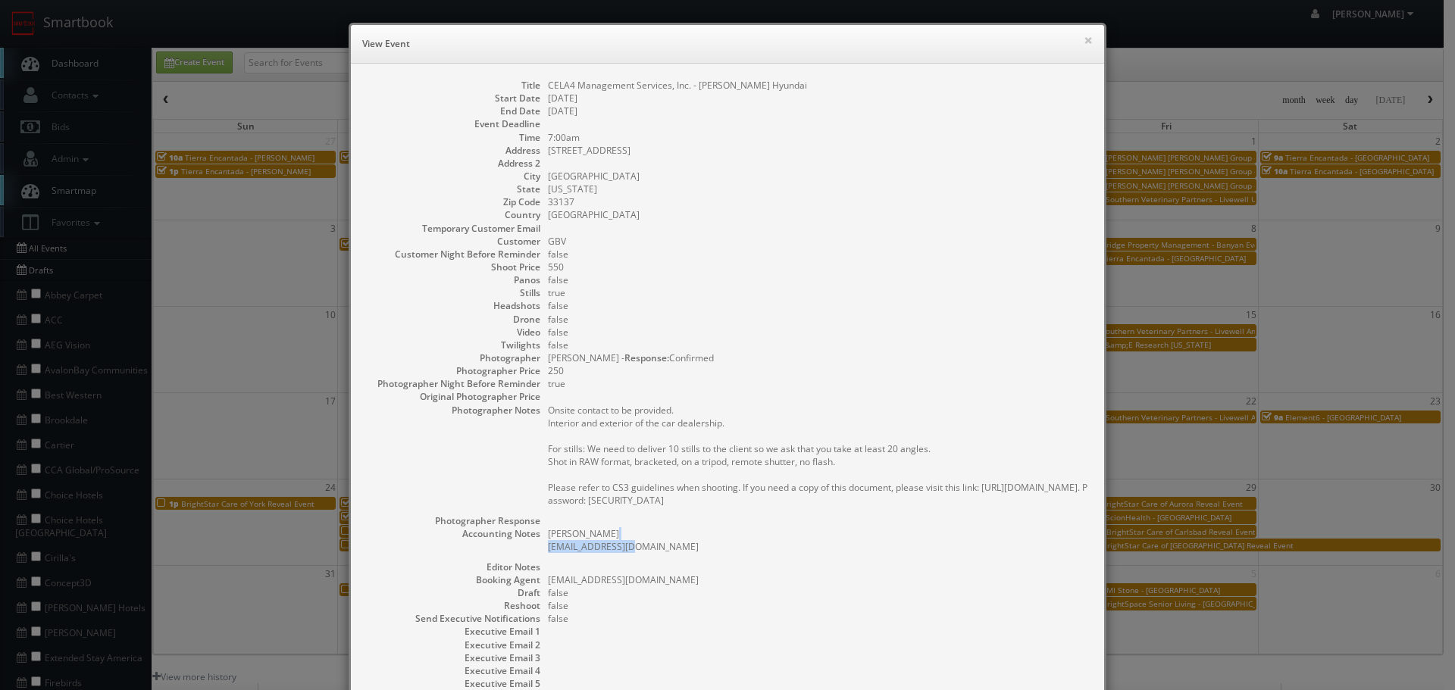
drag, startPoint x: 655, startPoint y: 551, endPoint x: 543, endPoint y: 552, distance: 111.4
click at [548, 552] on pre "Marc Ferrara mferrara@cela4.com" at bounding box center [818, 540] width 541 height 26
copy pre "mferrara@cela4.com"
click at [1084, 39] on button "×" at bounding box center [1088, 40] width 9 height 11
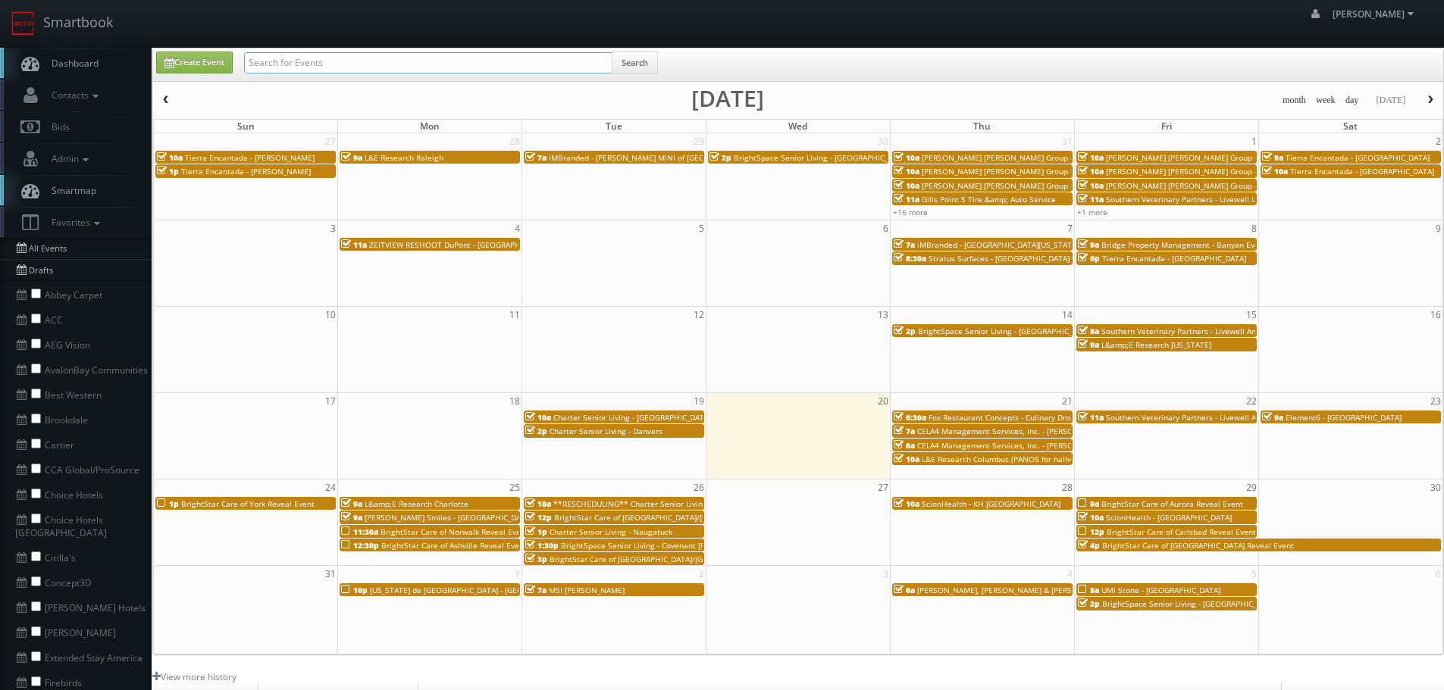
click at [324, 70] on input "text" at bounding box center [428, 62] width 368 height 21
type input "brightspace"
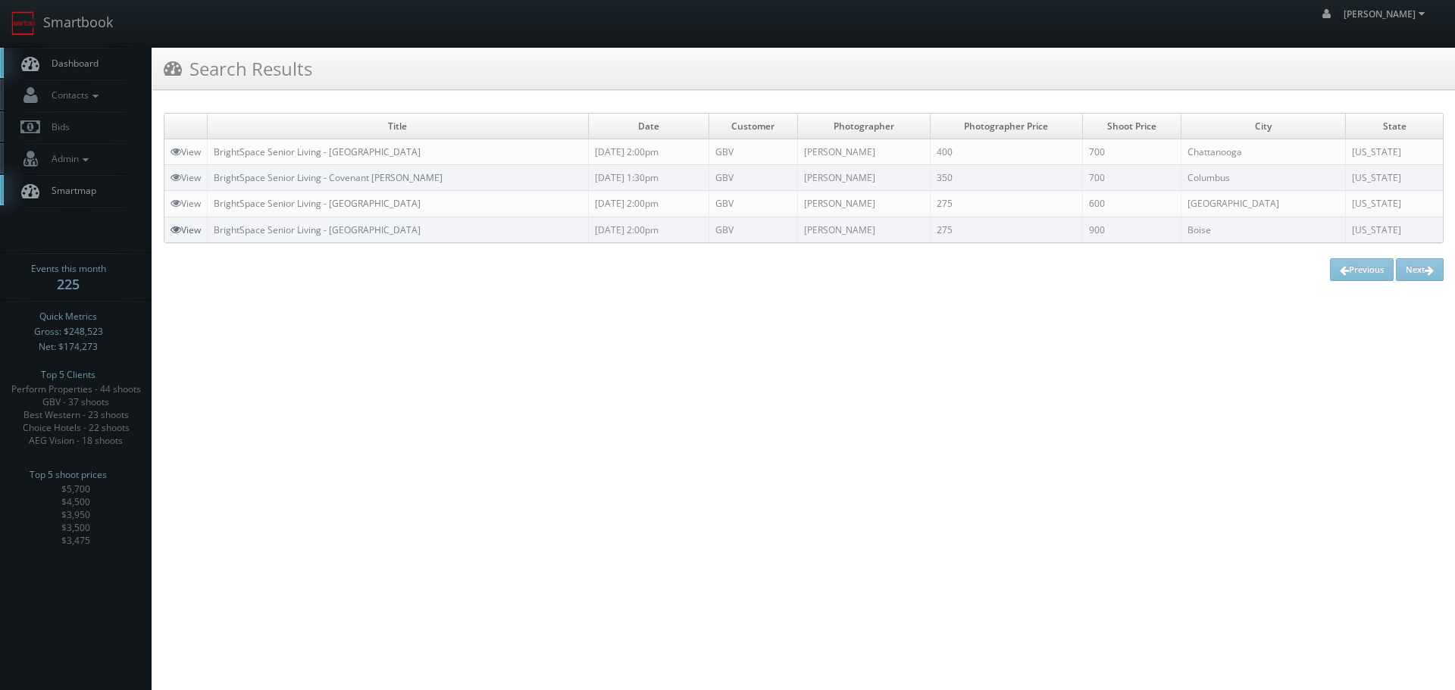
click at [189, 225] on link "View" at bounding box center [186, 230] width 30 height 13
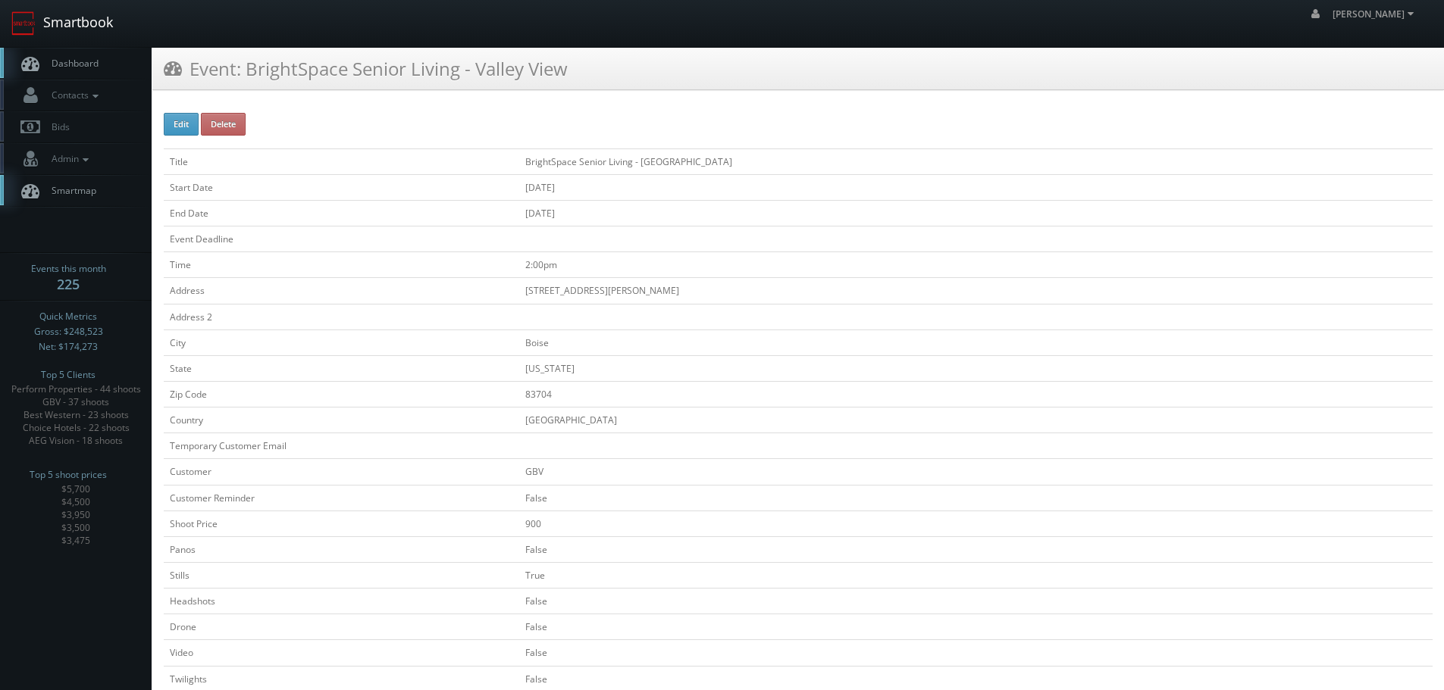
click at [89, 29] on link "Smartbook" at bounding box center [62, 23] width 124 height 47
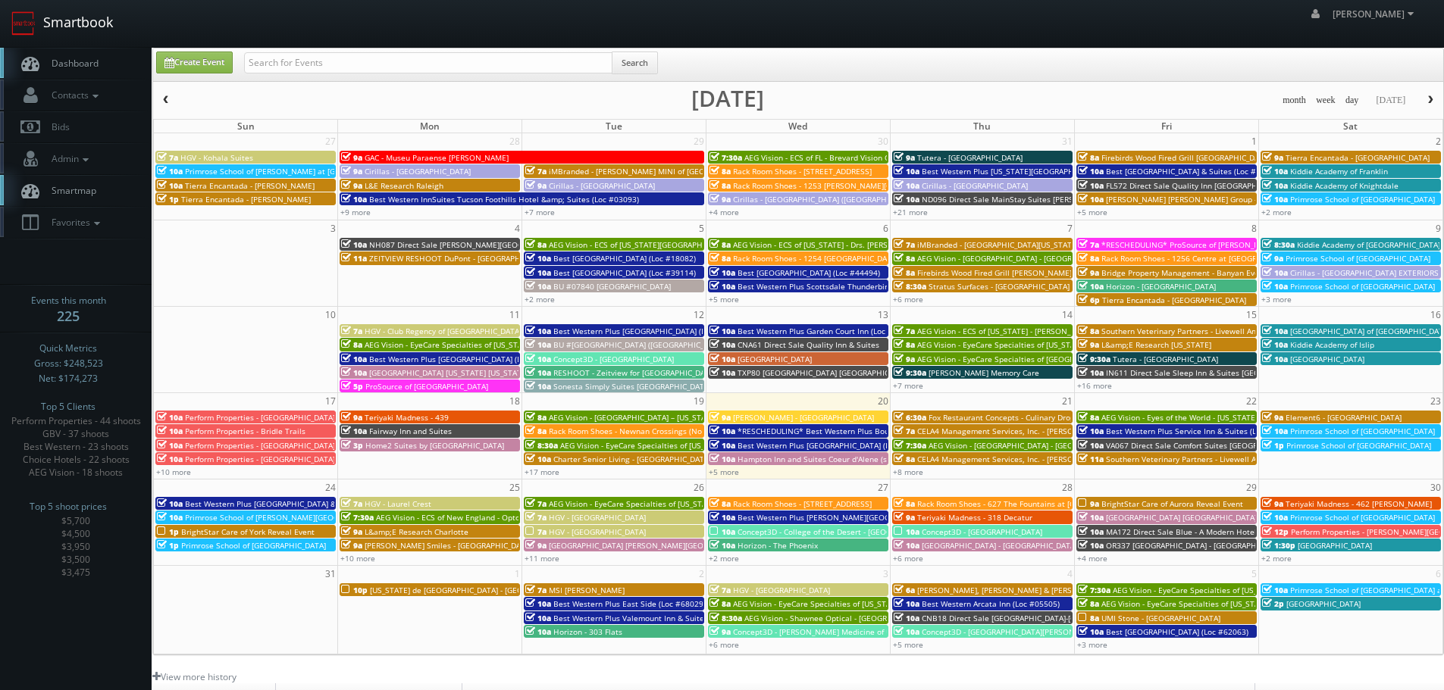
click at [105, 33] on link "Smartbook" at bounding box center [62, 23] width 124 height 47
click at [77, 20] on link "Smartbook" at bounding box center [62, 23] width 124 height 47
click at [72, 23] on link "Smartbook" at bounding box center [62, 23] width 124 height 47
